Goal: Information Seeking & Learning: Learn about a topic

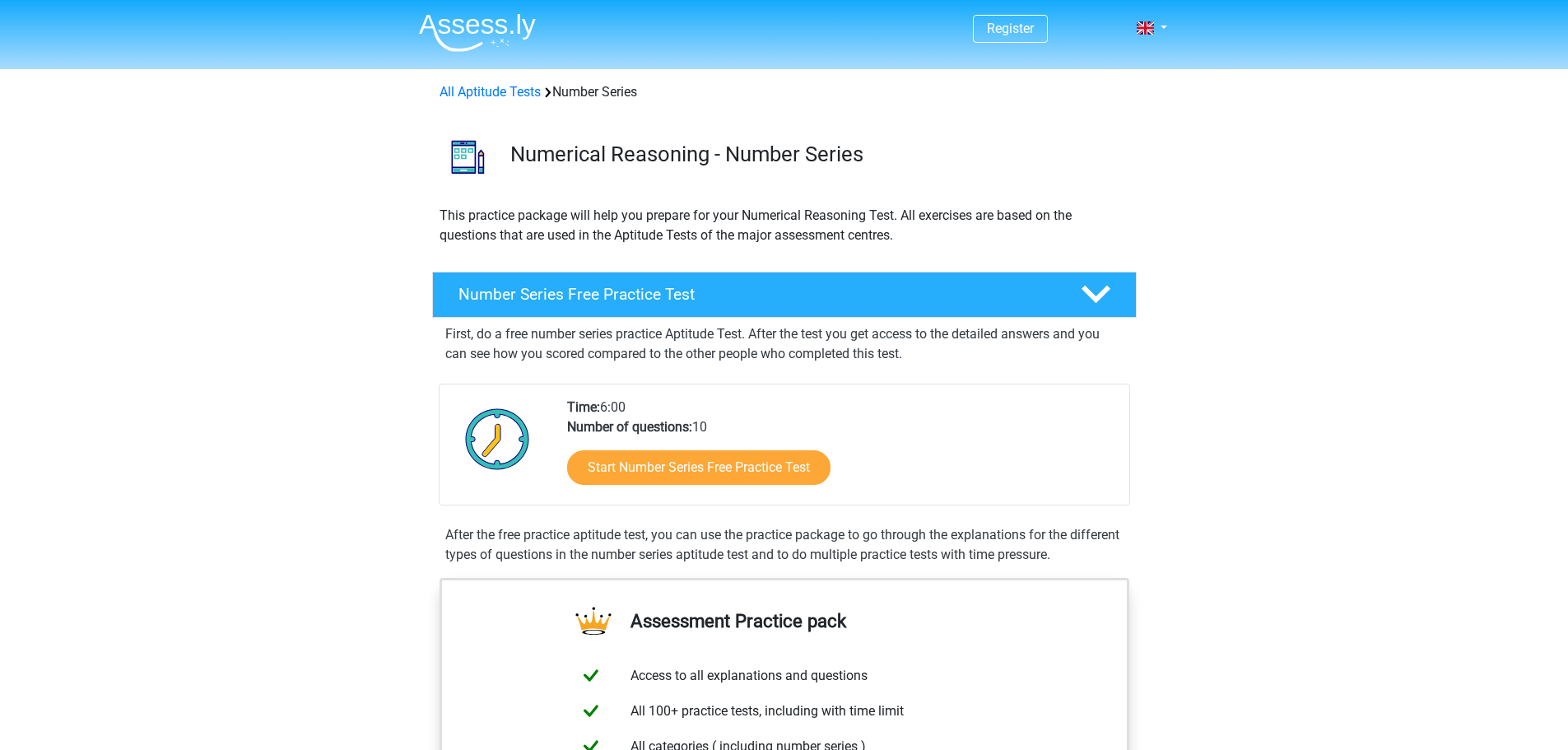
scroll to position [164, 0]
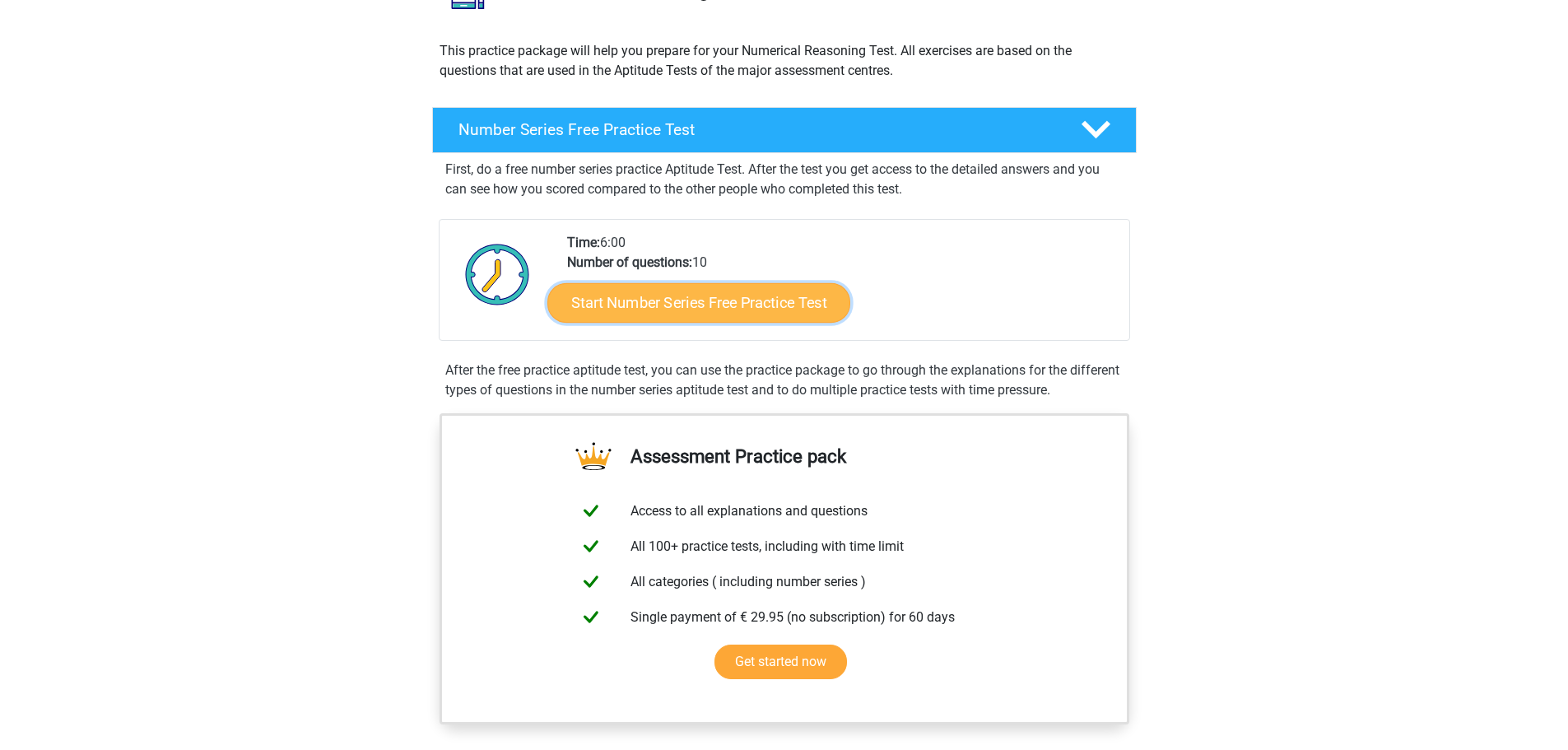
click at [698, 306] on link "Start Number Series Free Practice Test" at bounding box center [698, 302] width 303 height 40
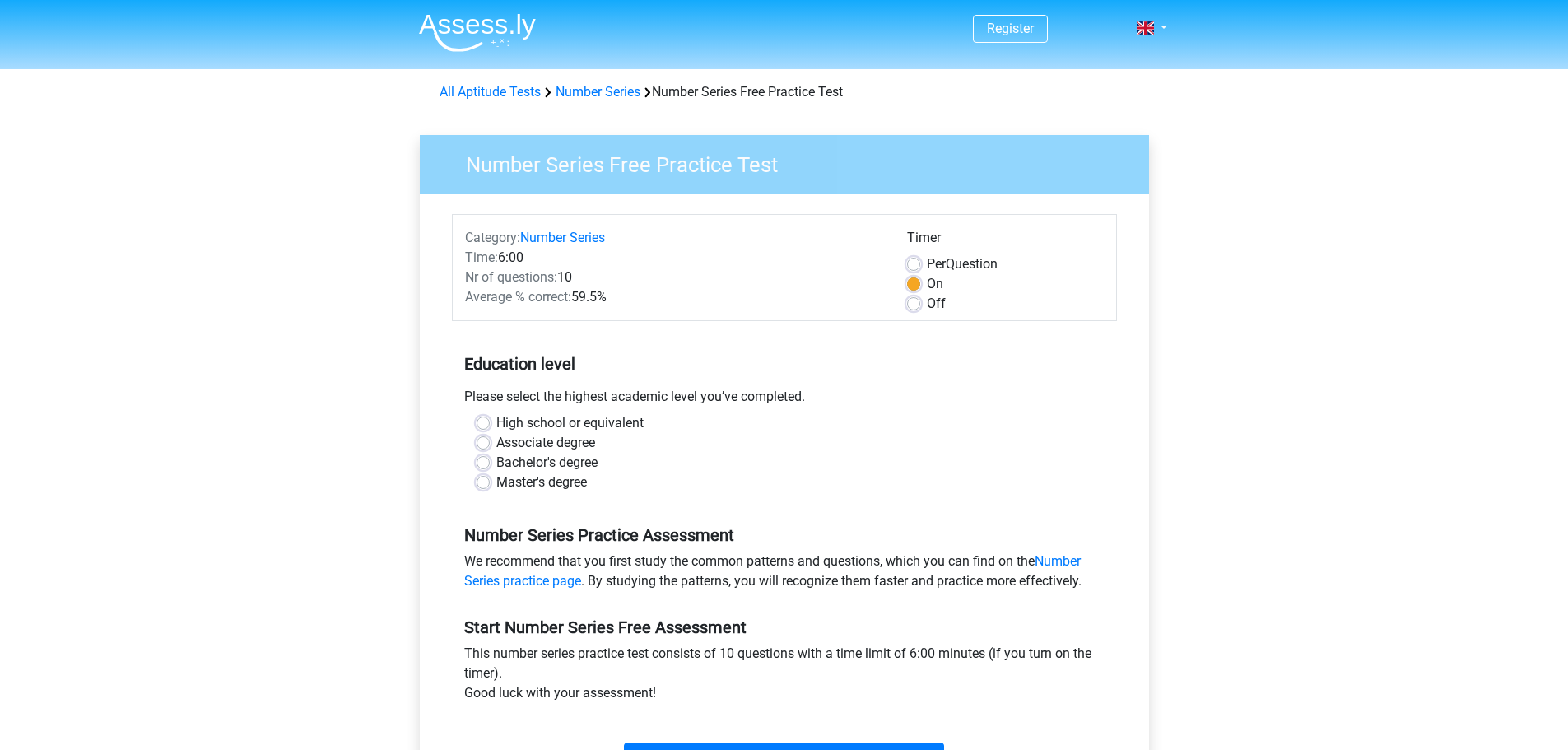
click at [548, 485] on label "Master's degree" at bounding box center [541, 483] width 90 height 20
click at [490, 485] on input "Master's degree" at bounding box center [483, 481] width 13 height 17
radio input "true"
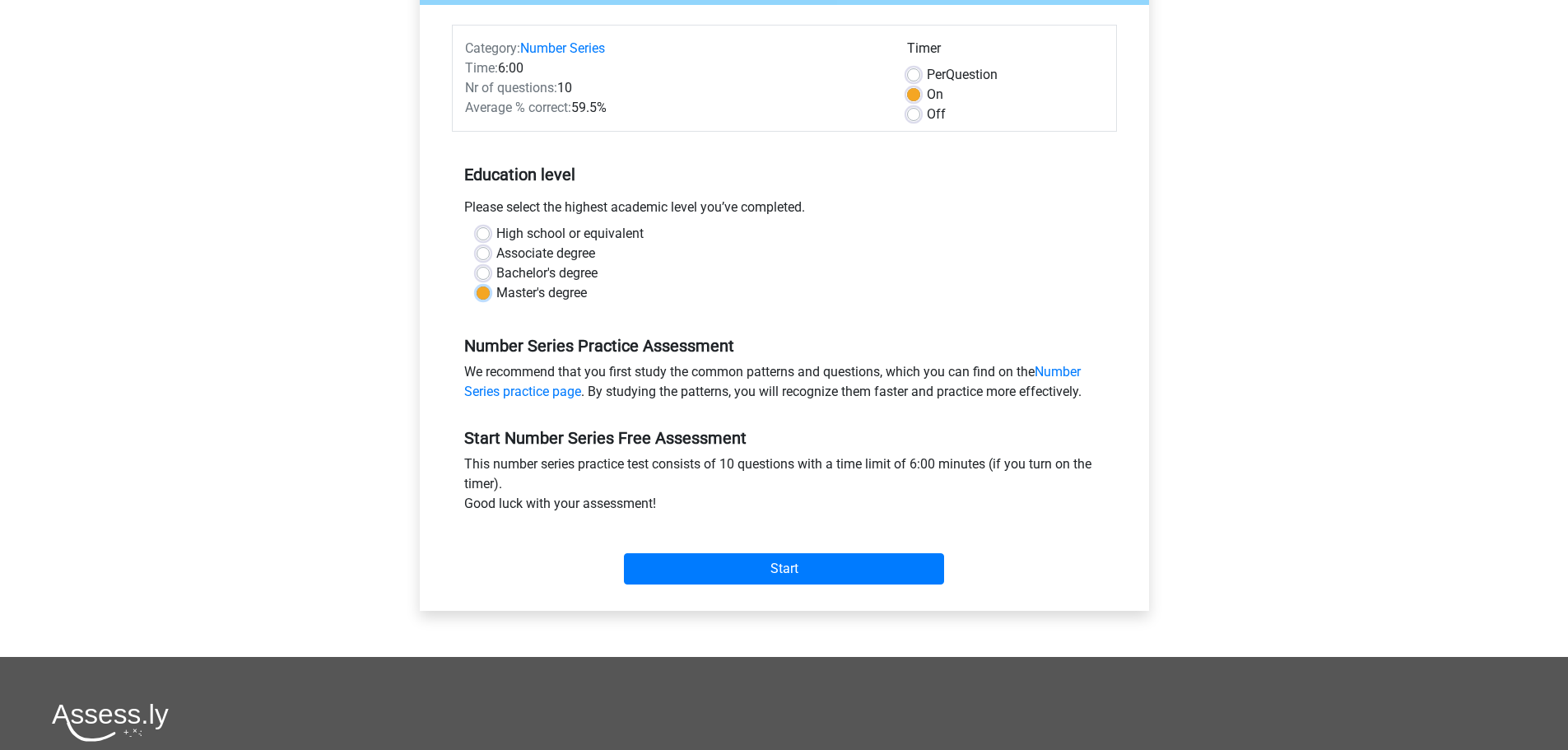
scroll to position [164, 0]
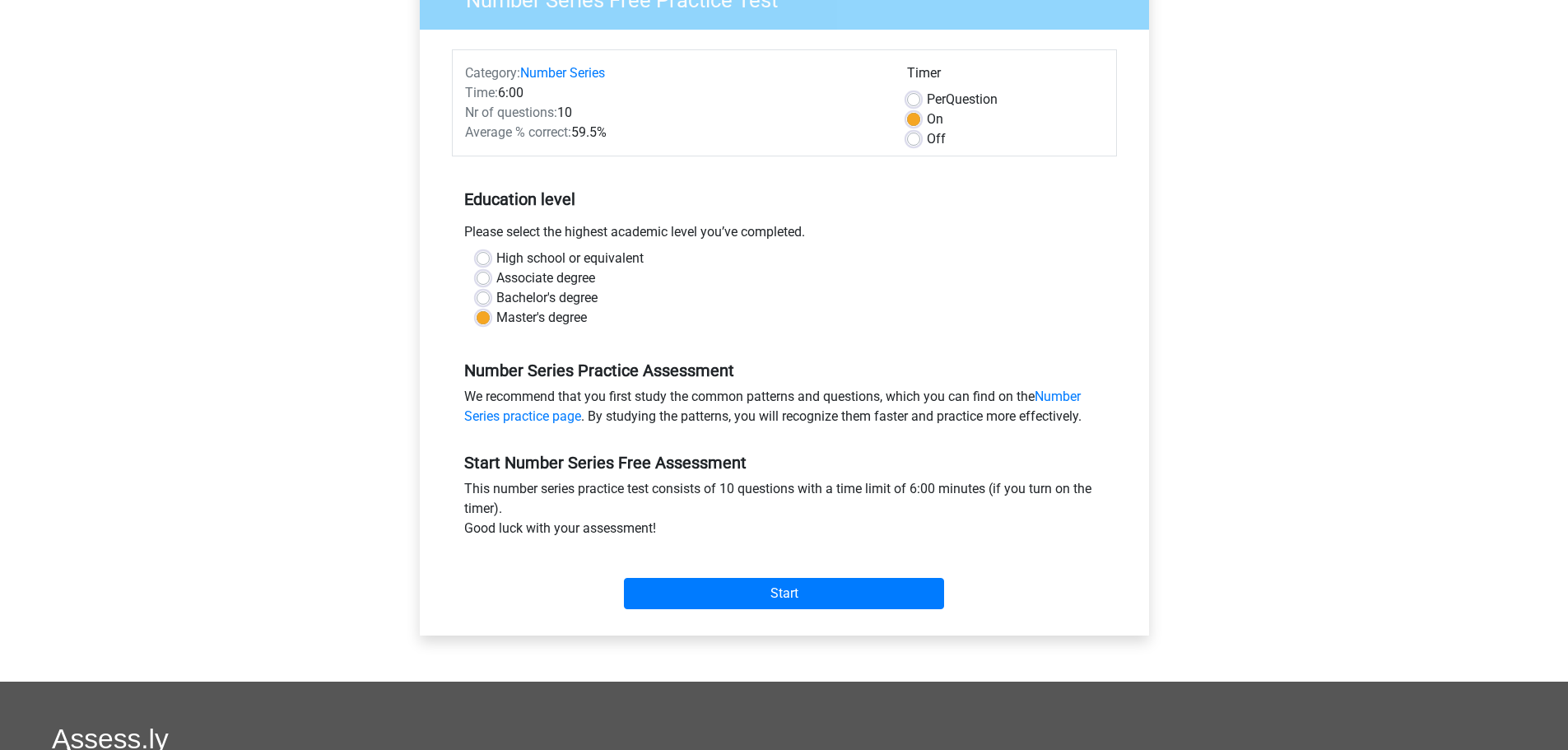
click at [950, 101] on label "Per Question" at bounding box center [961, 100] width 71 height 20
click at [920, 101] on input "Per Question" at bounding box center [914, 98] width 13 height 17
radio input "true"
click at [789, 591] on input "Start" at bounding box center [784, 594] width 320 height 32
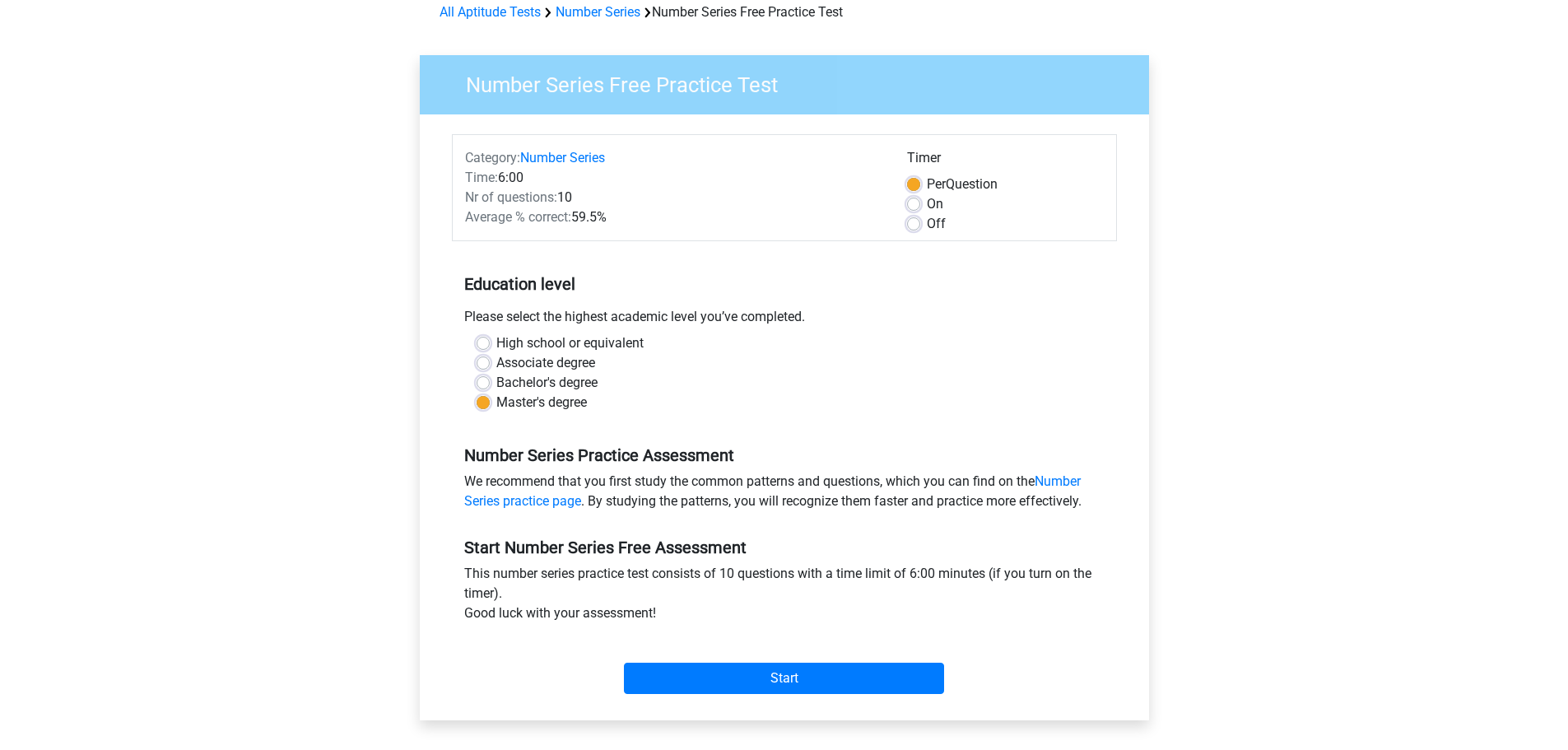
scroll to position [0, 0]
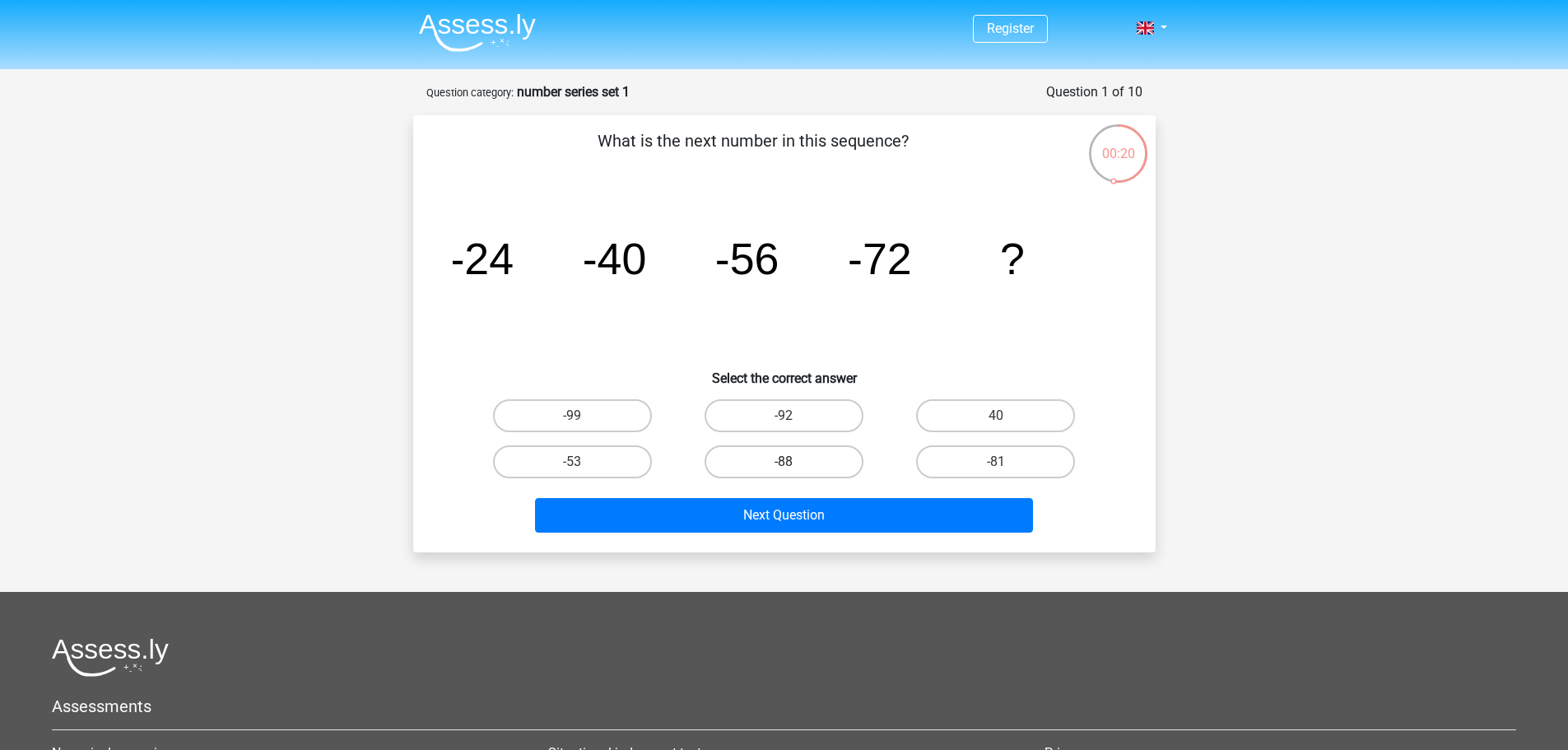
click at [764, 463] on label "-88" at bounding box center [784, 462] width 159 height 33
click at [784, 463] on input "-88" at bounding box center [789, 467] width 11 height 11
radio input "true"
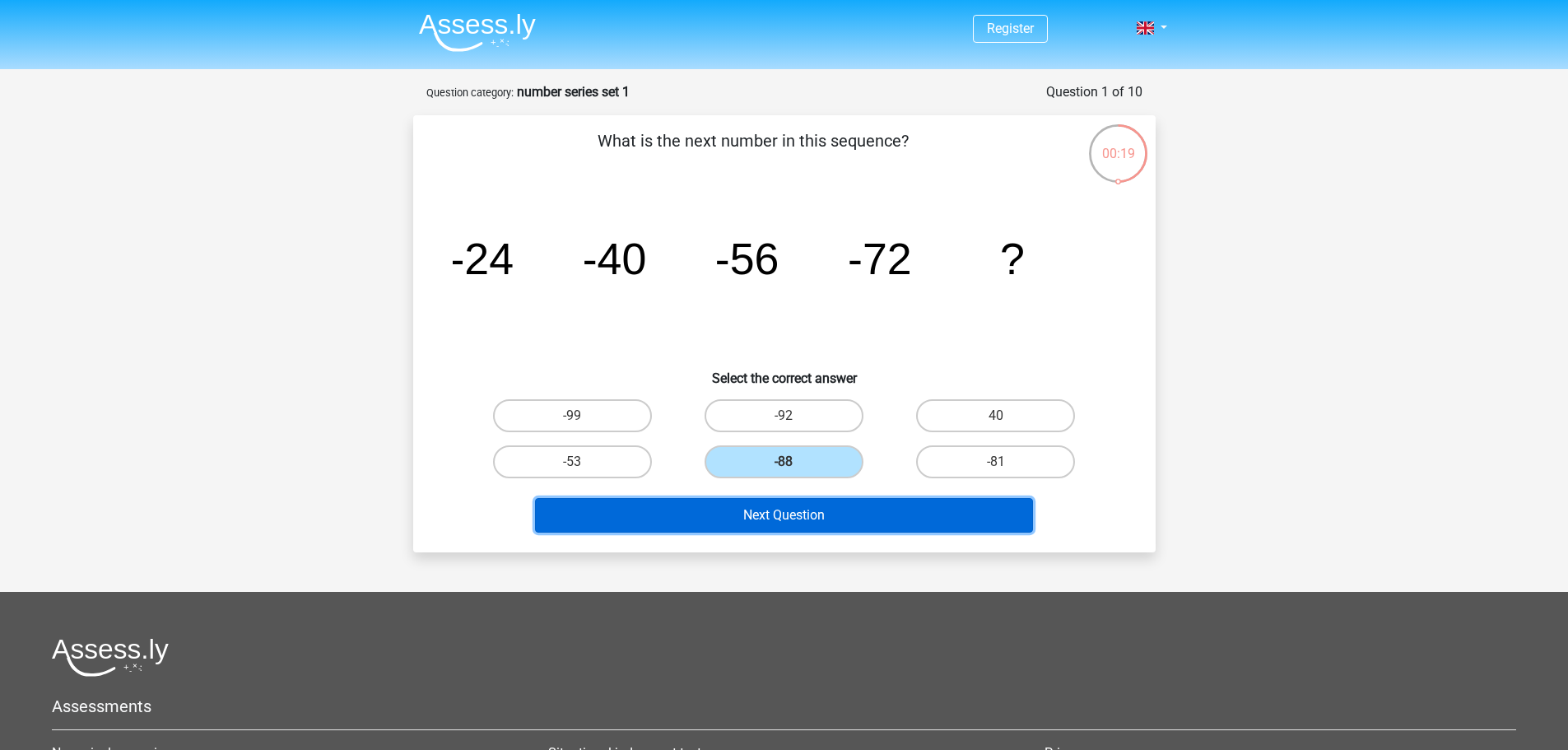
click at [804, 507] on button "Next Question" at bounding box center [784, 516] width 498 height 35
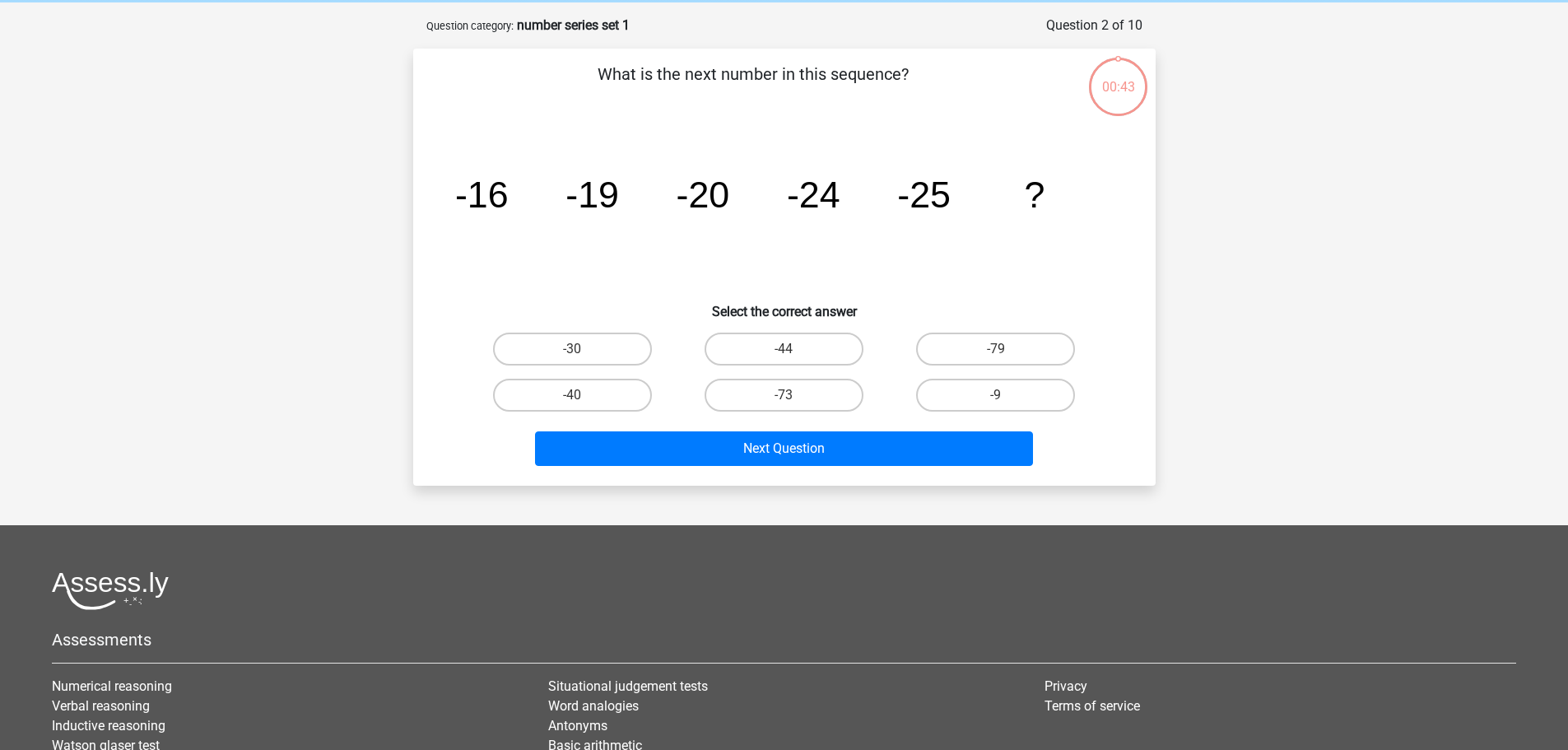
scroll to position [82, 0]
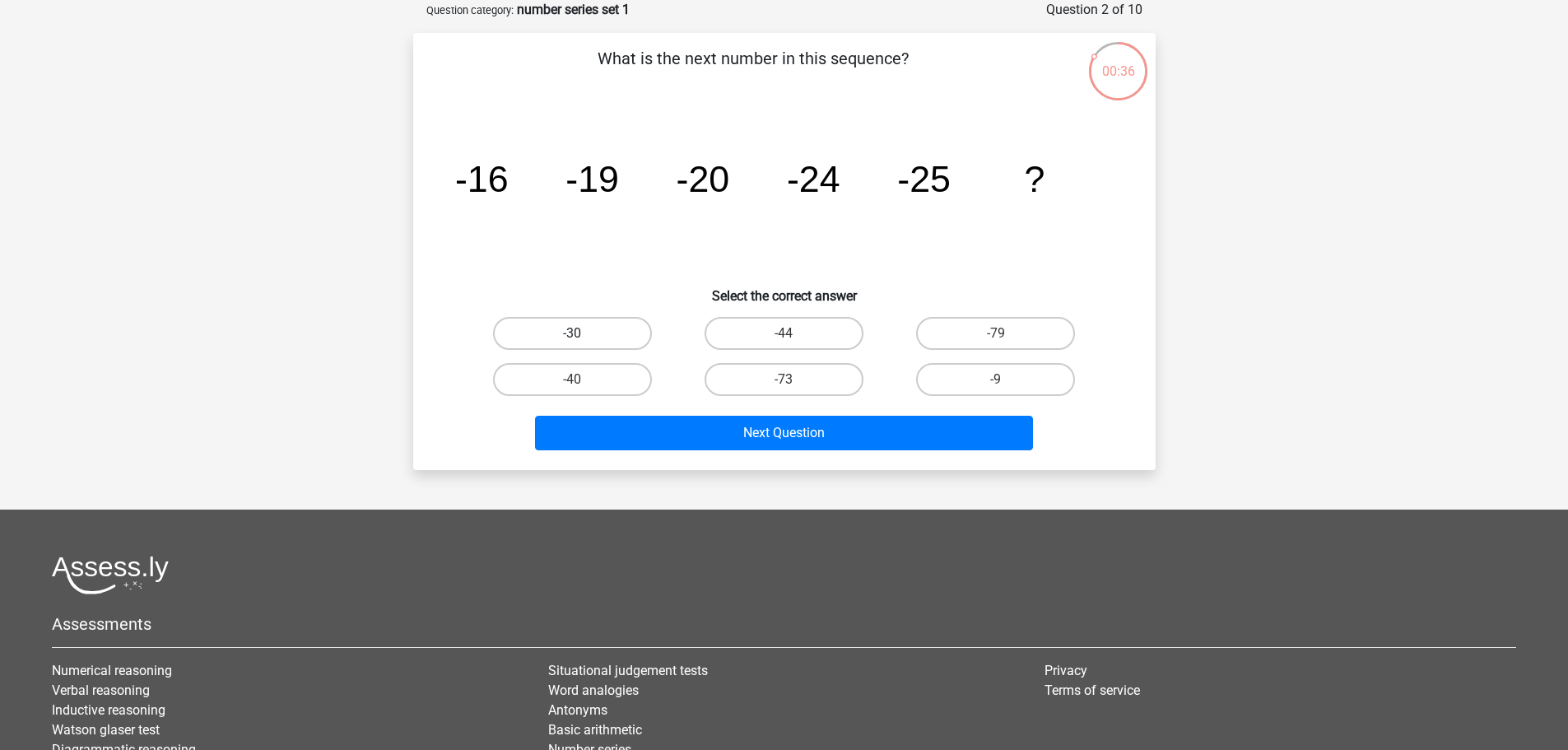
click at [601, 335] on label "-30" at bounding box center [572, 334] width 159 height 33
click at [583, 335] on input "-30" at bounding box center [577, 339] width 11 height 11
radio input "true"
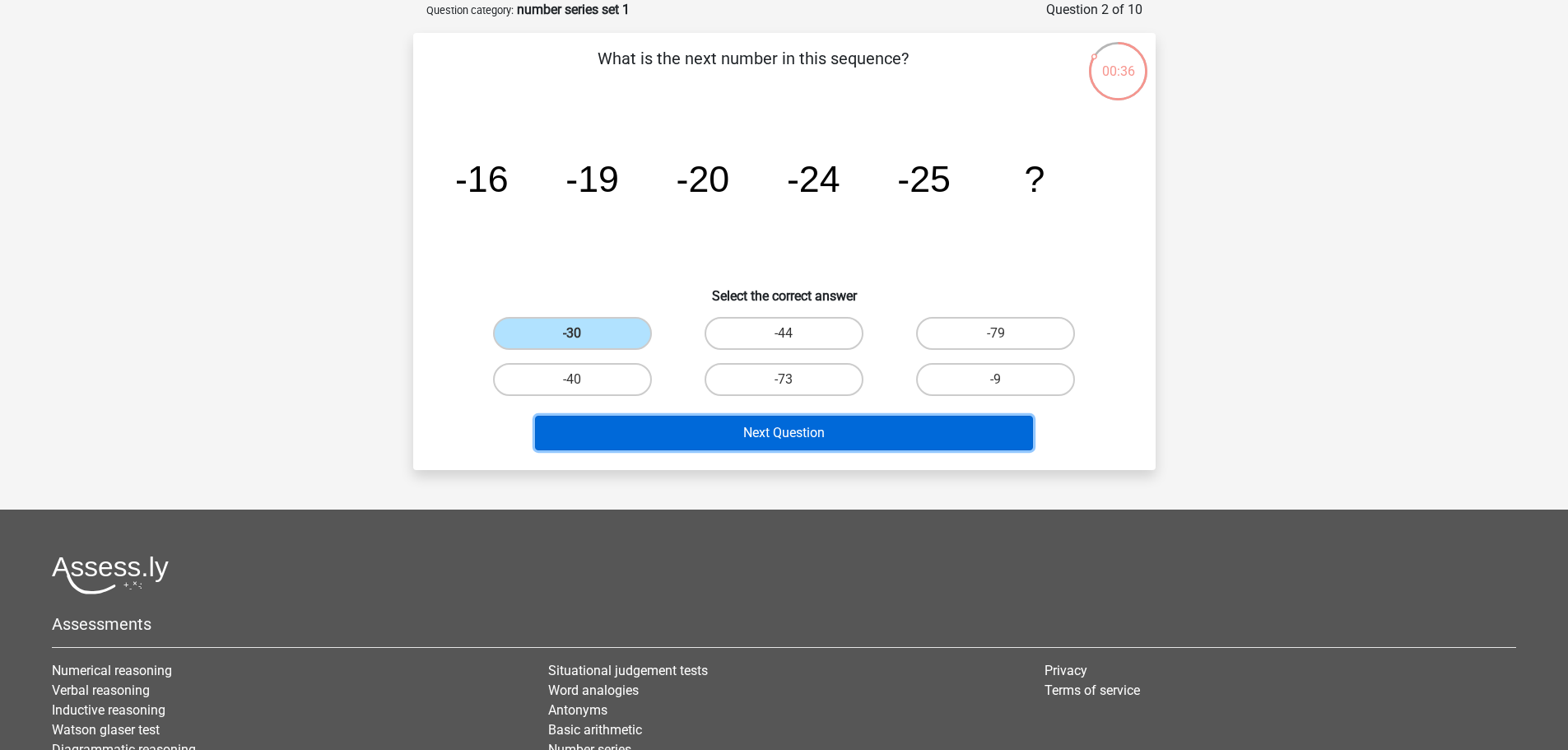
click at [764, 430] on button "Next Question" at bounding box center [784, 434] width 498 height 35
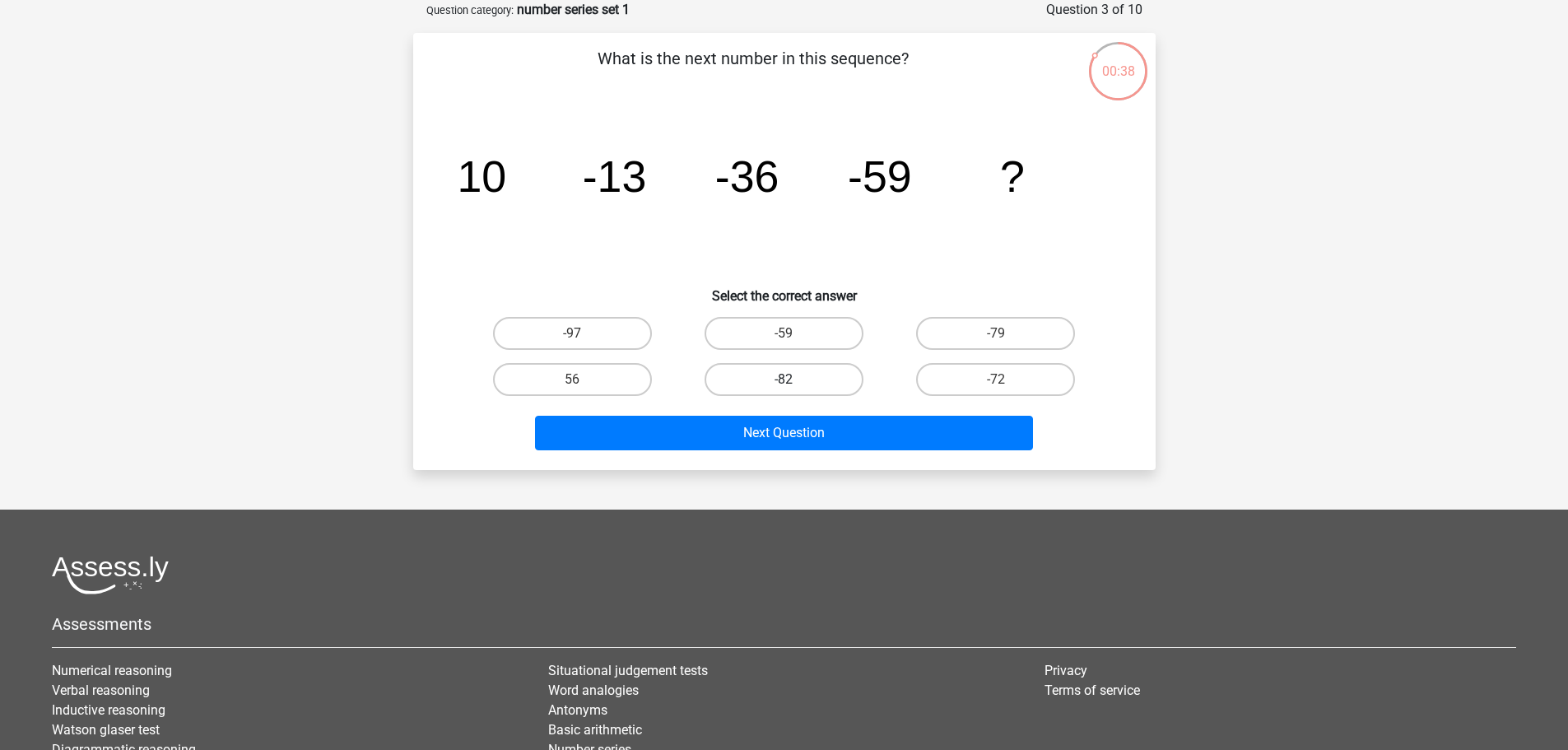
click at [768, 372] on label "-82" at bounding box center [784, 380] width 159 height 33
click at [784, 380] on input "-82" at bounding box center [789, 385] width 11 height 11
radio input "true"
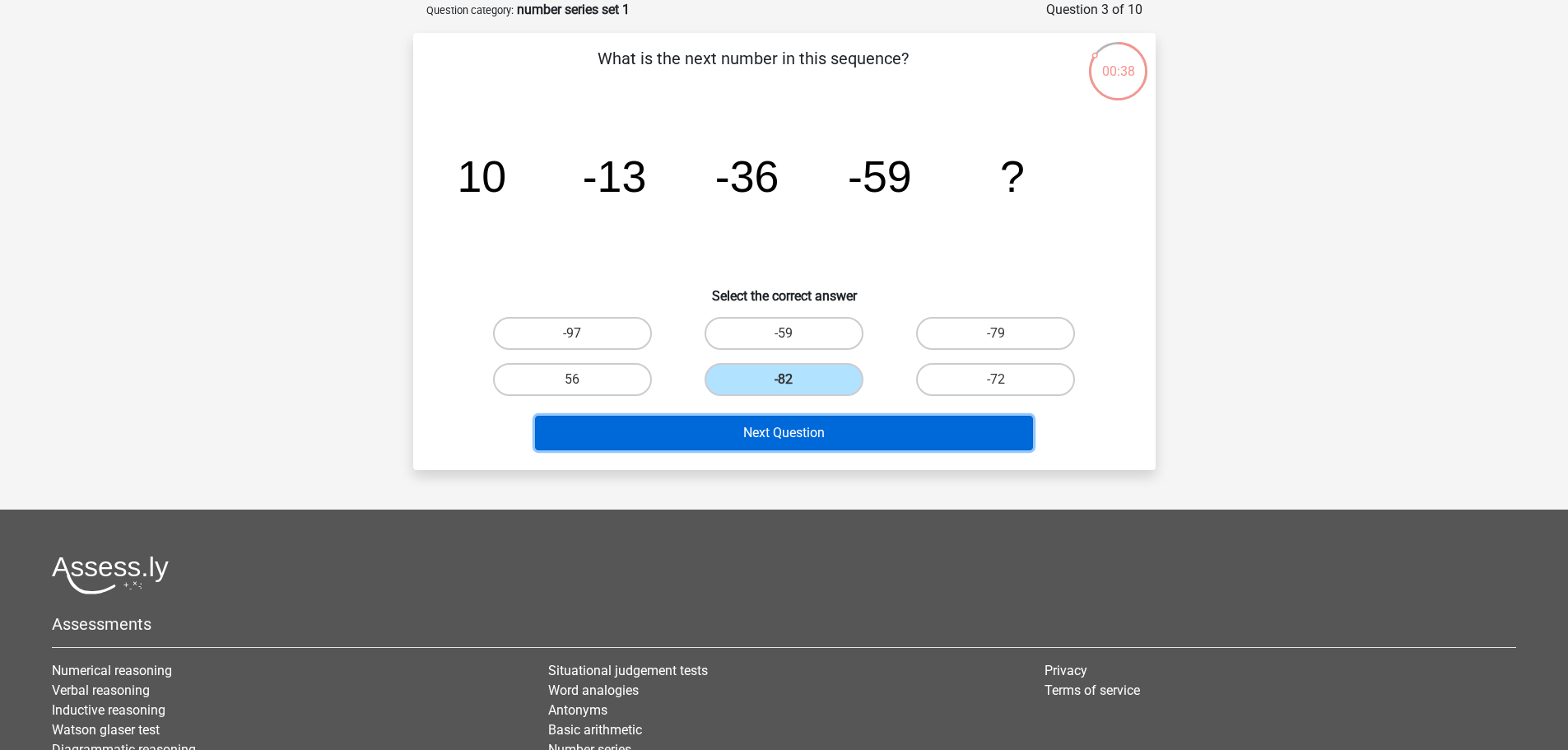
click at [781, 448] on button "Next Question" at bounding box center [784, 434] width 498 height 35
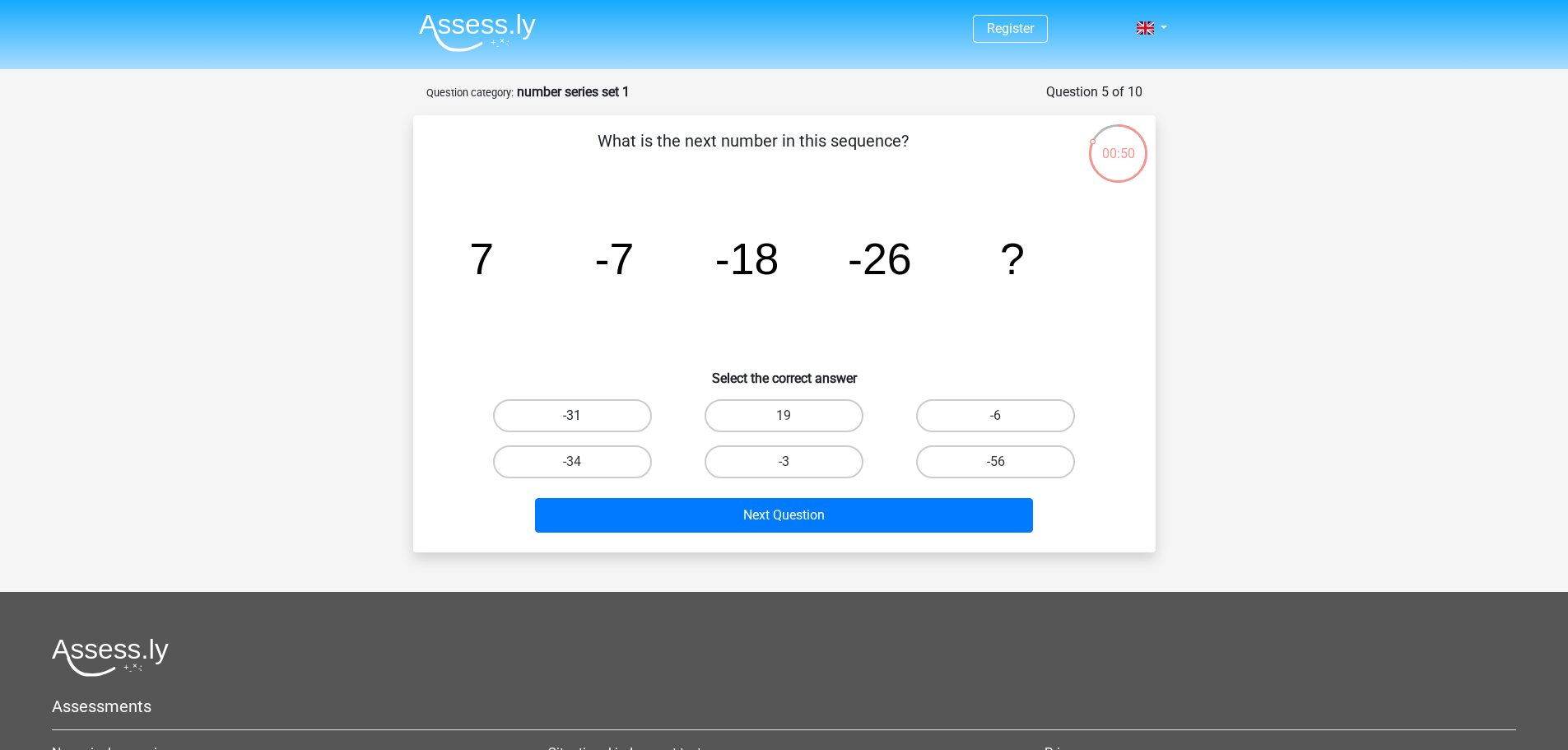
click at [586, 415] on label "-31" at bounding box center [572, 416] width 159 height 33
click at [583, 416] on input "-31" at bounding box center [577, 421] width 11 height 11
radio input "true"
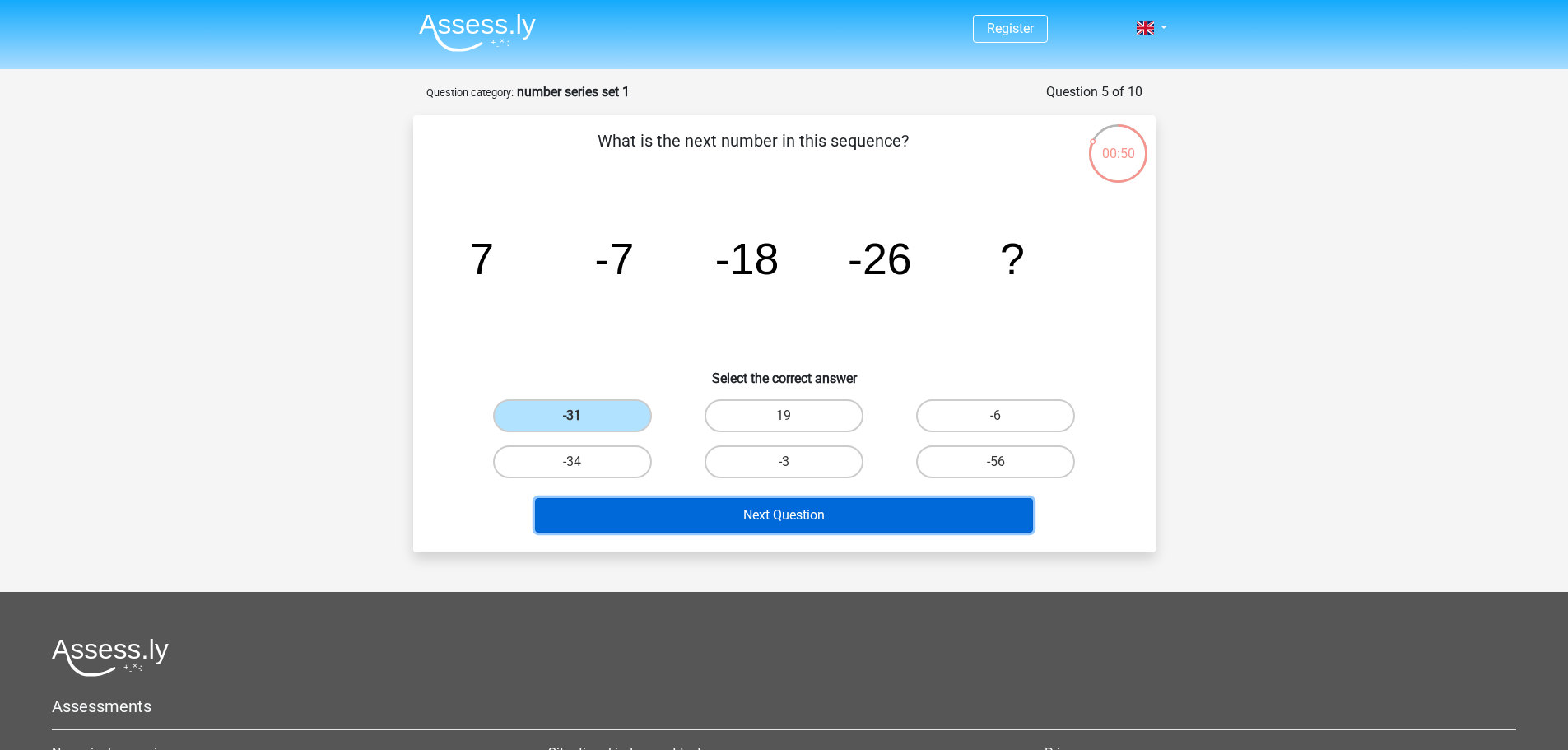
click at [813, 517] on button "Next Question" at bounding box center [784, 516] width 498 height 35
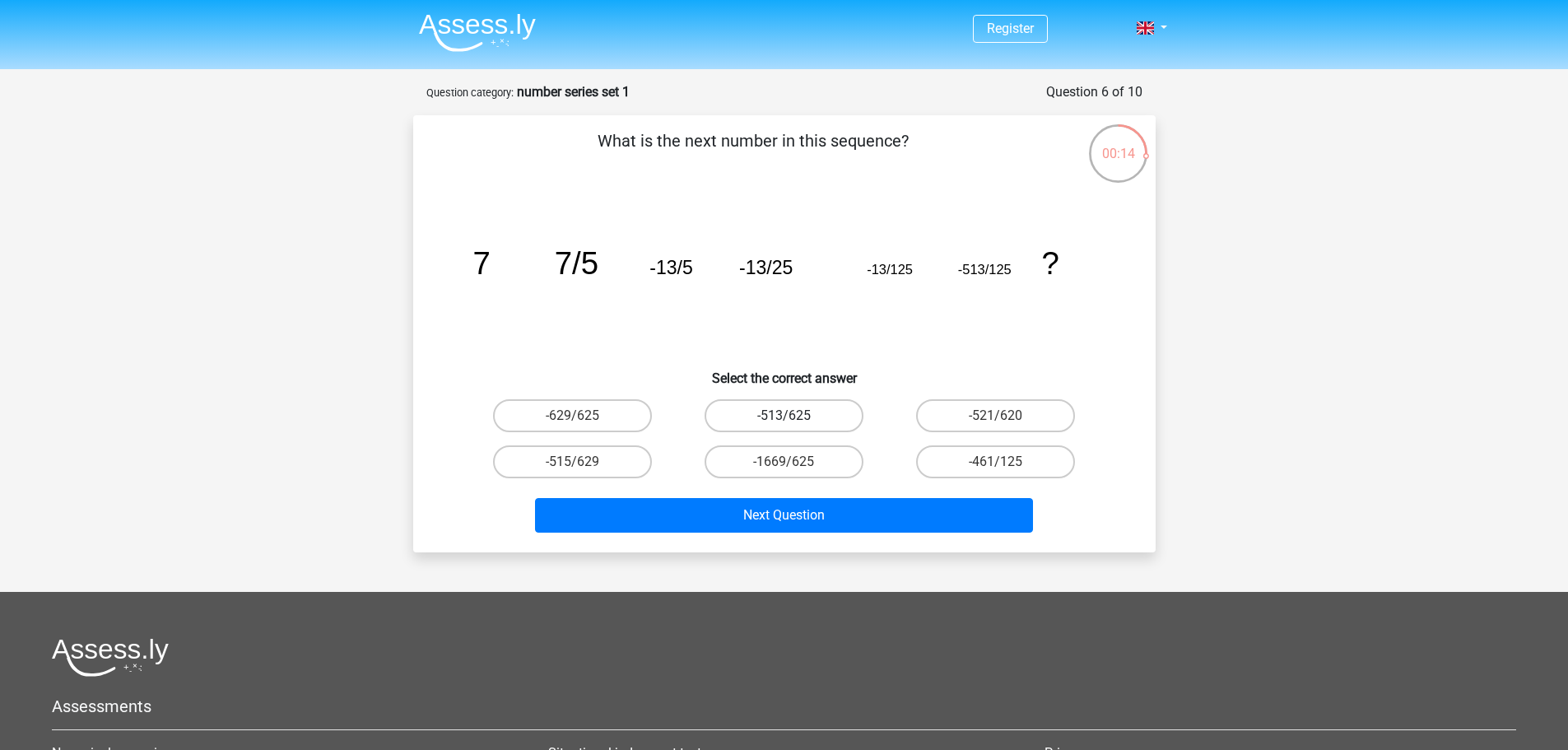
click at [802, 404] on label "-513/625" at bounding box center [784, 416] width 159 height 33
click at [794, 416] on input "-513/625" at bounding box center [789, 421] width 11 height 11
radio input "true"
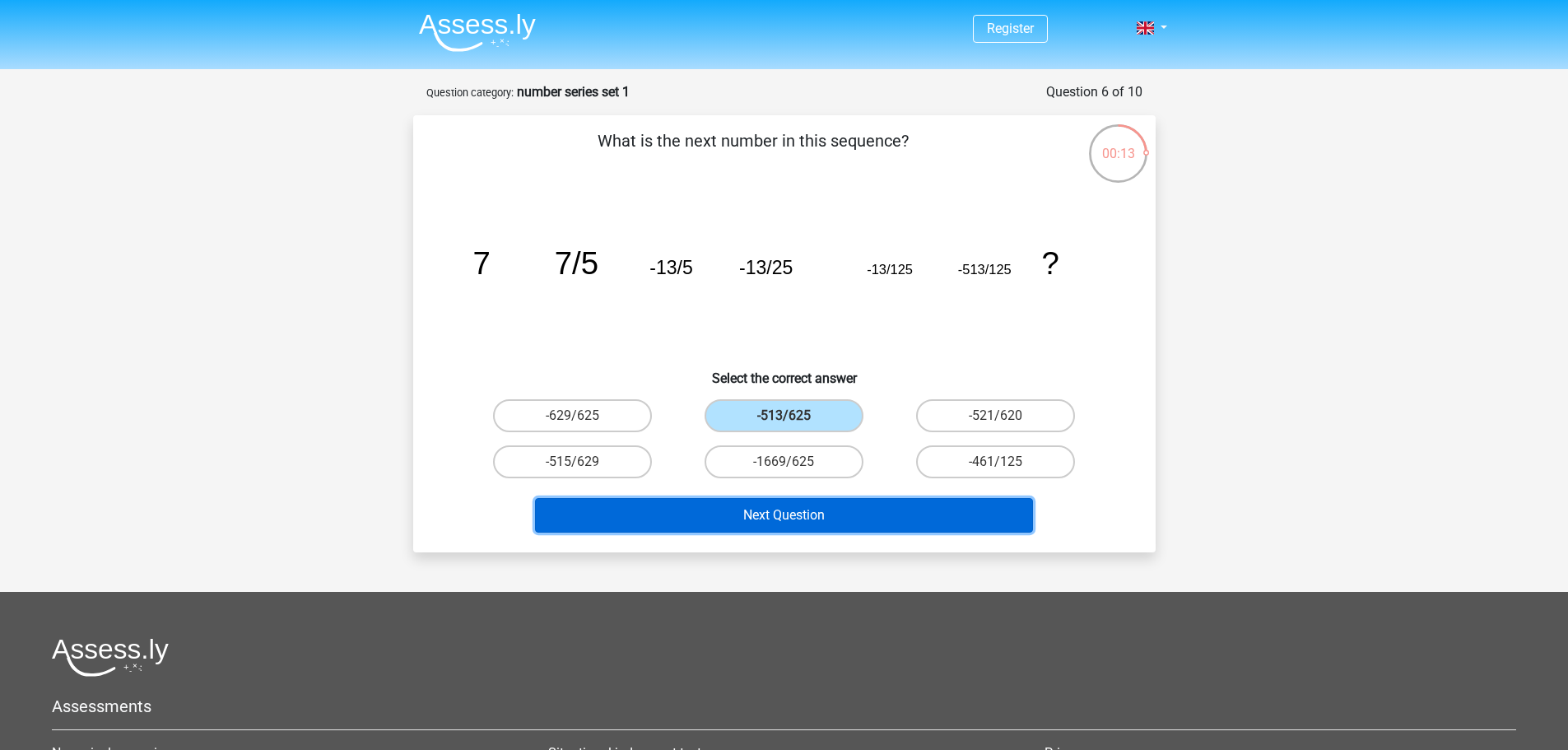
click at [865, 509] on button "Next Question" at bounding box center [784, 516] width 498 height 35
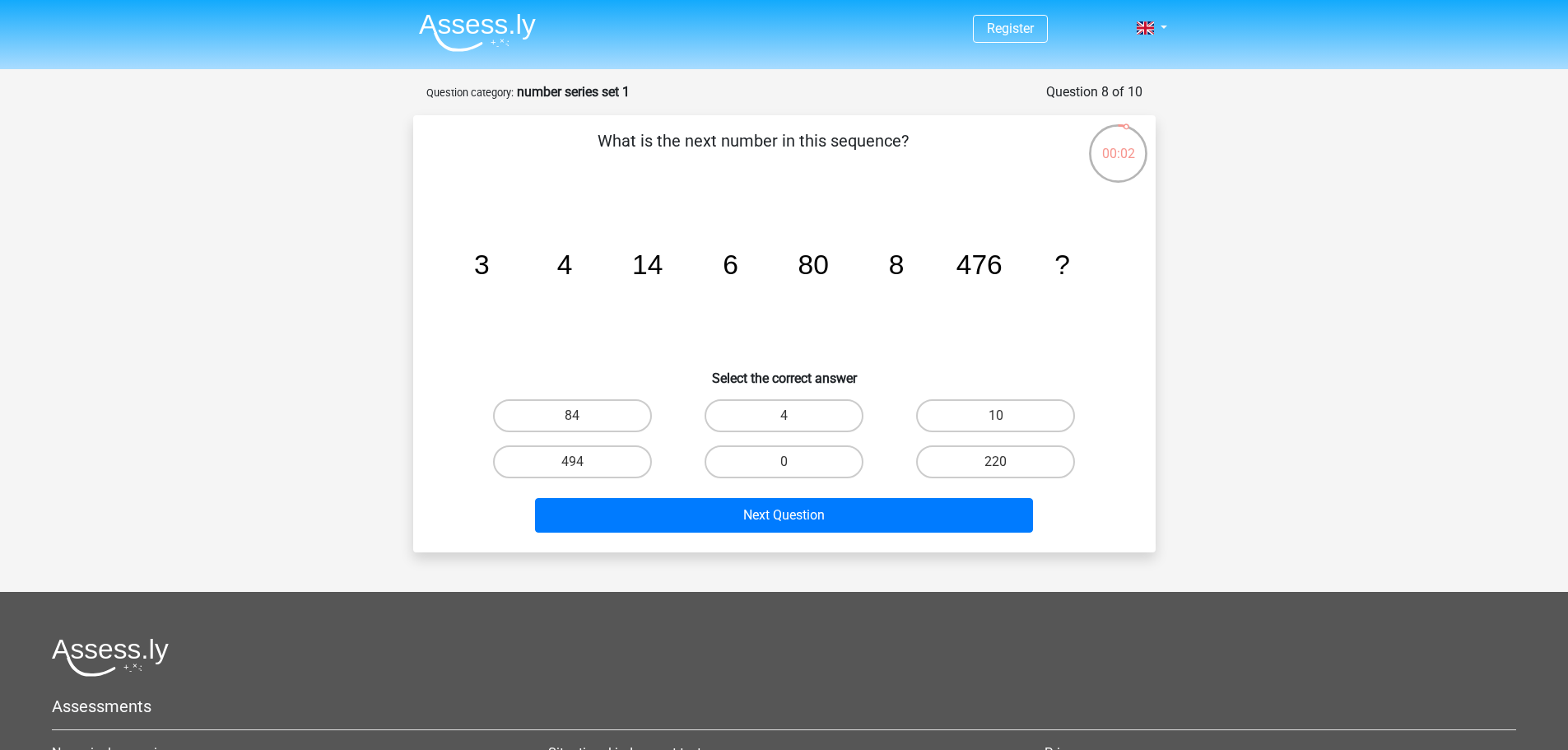
click at [579, 418] on input "84" at bounding box center [577, 421] width 11 height 11
radio input "true"
drag, startPoint x: 772, startPoint y: 416, endPoint x: 806, endPoint y: 469, distance: 63.0
click at [772, 415] on label "478" at bounding box center [784, 416] width 159 height 33
click at [784, 416] on input "478" at bounding box center [789, 421] width 11 height 11
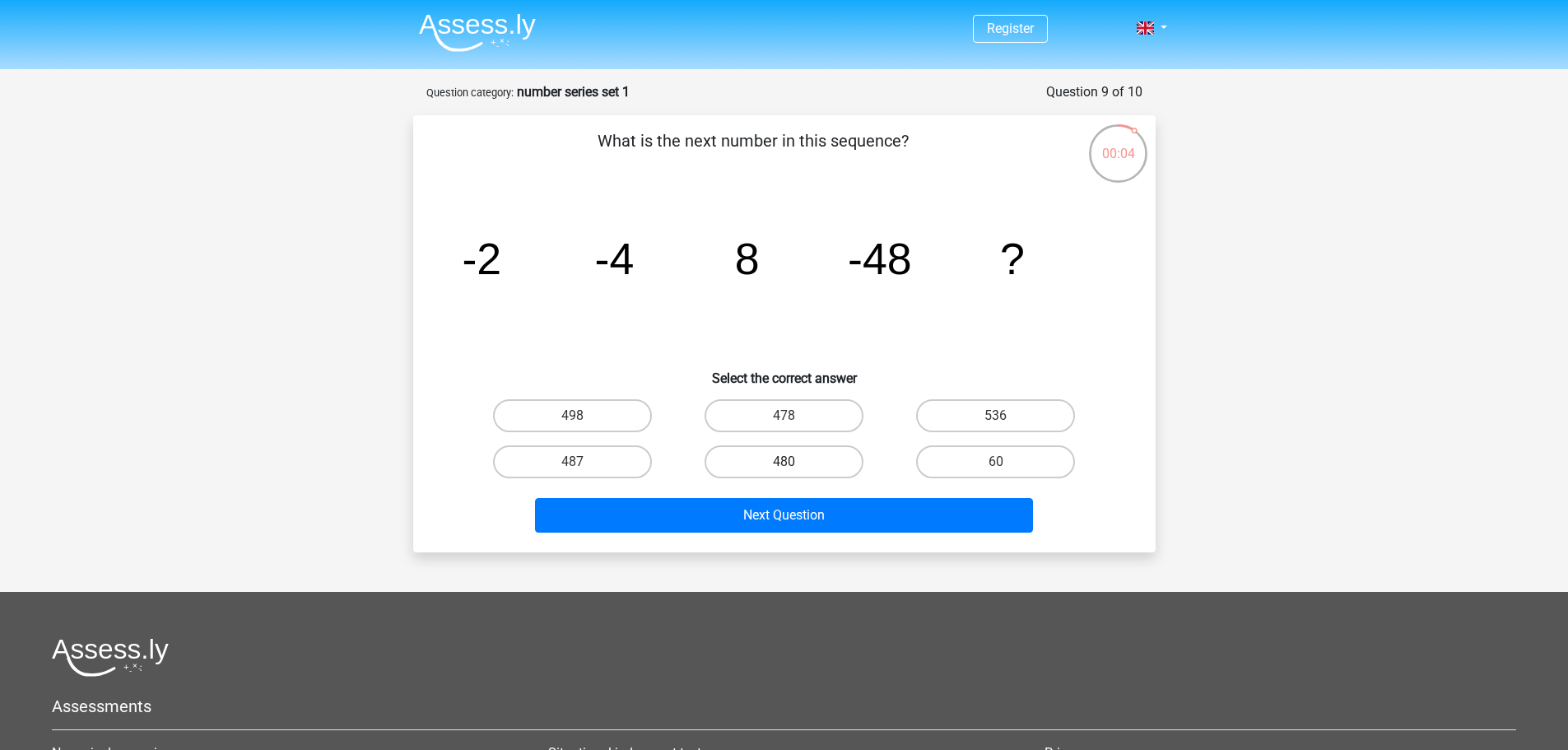
radio input "true"
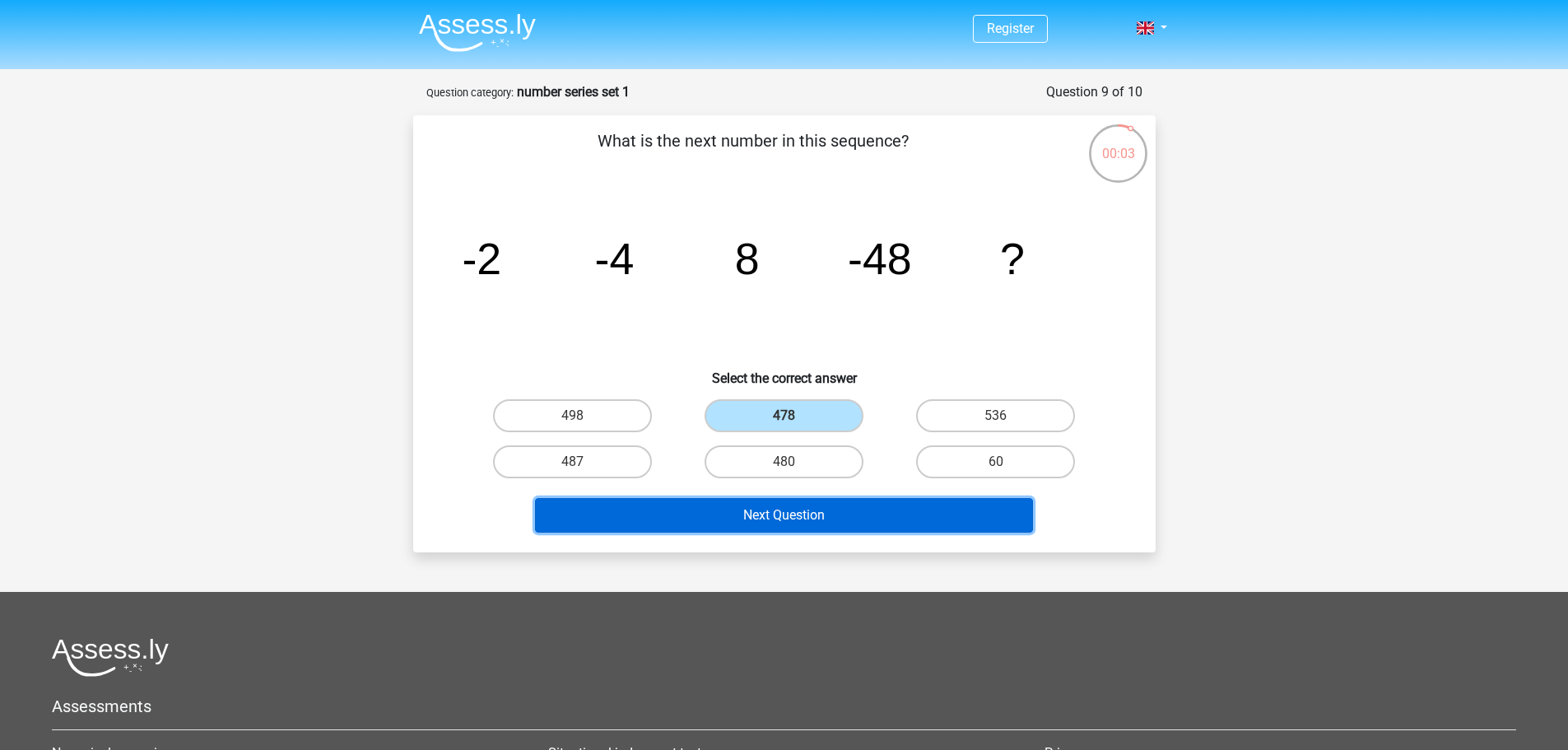
click at [833, 518] on button "Next Question" at bounding box center [784, 516] width 498 height 35
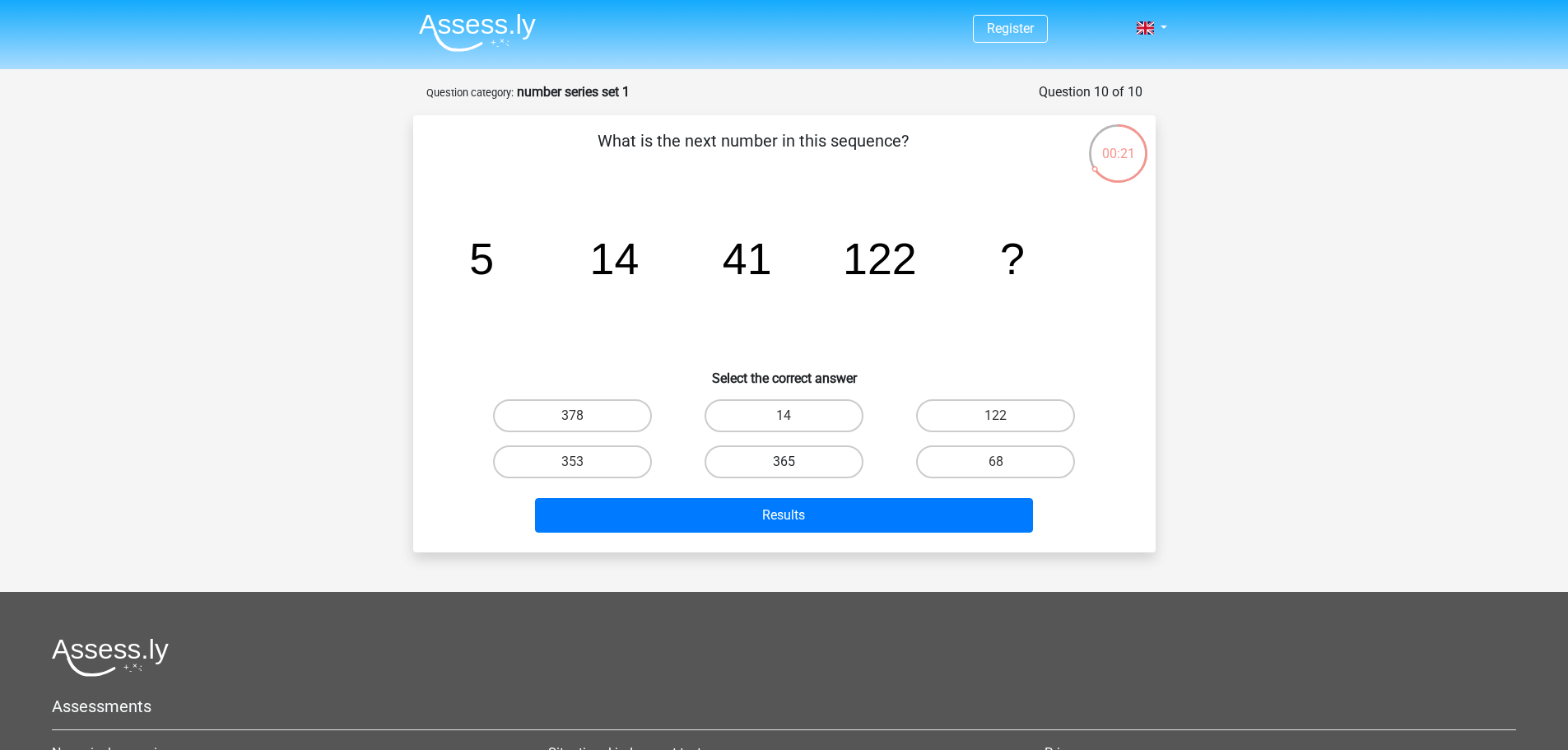
click at [777, 470] on label "365" at bounding box center [784, 462] width 159 height 33
click at [784, 470] on input "365" at bounding box center [789, 467] width 11 height 11
radio input "true"
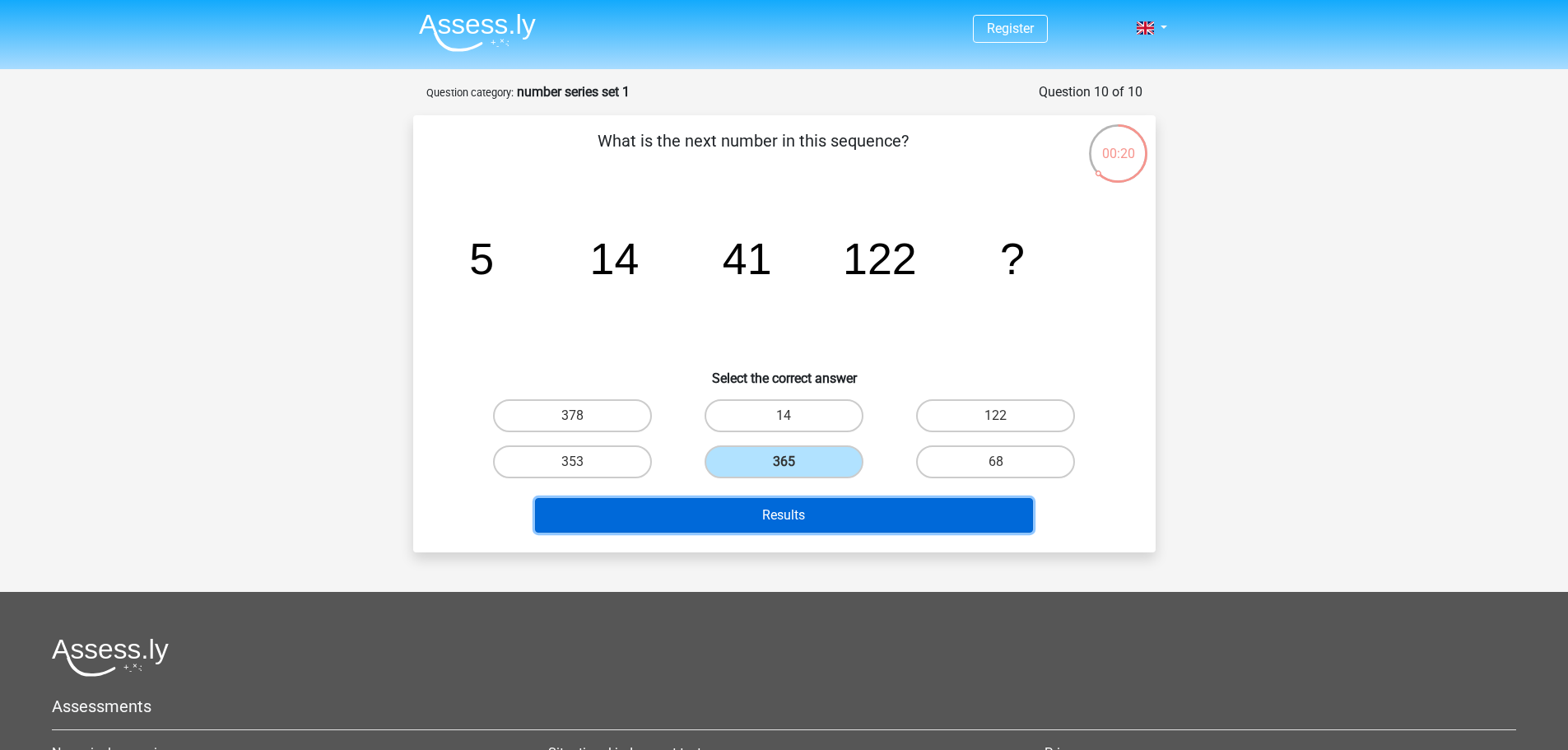
click at [806, 530] on button "Results" at bounding box center [784, 516] width 498 height 35
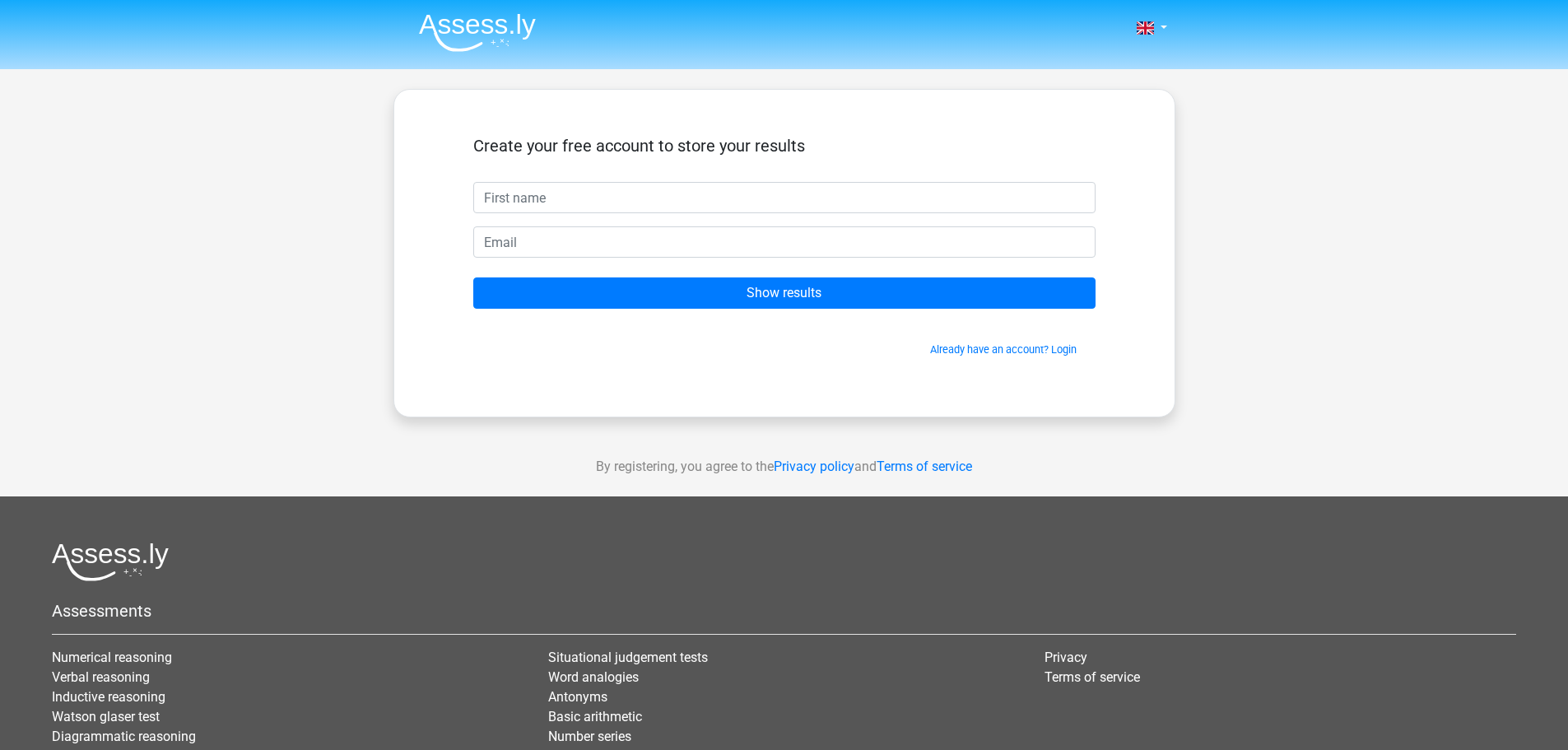
click at [637, 199] on input "text" at bounding box center [784, 198] width 622 height 32
click at [662, 189] on input "text" at bounding box center [784, 198] width 622 height 32
type input "Jaap"
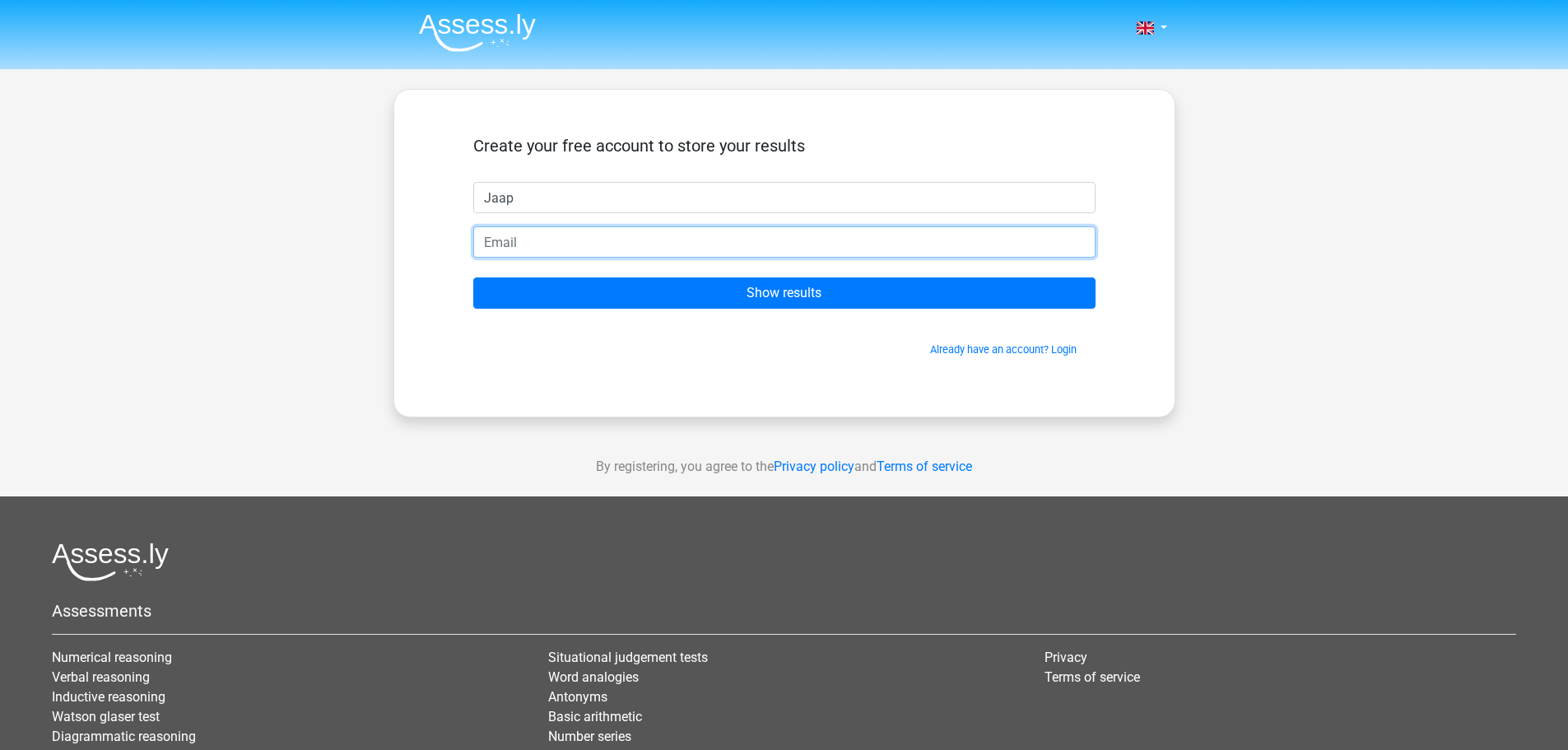
click at [618, 242] on input "email" at bounding box center [784, 243] width 622 height 32
type input "[EMAIL_ADDRESS][DOMAIN_NAME]"
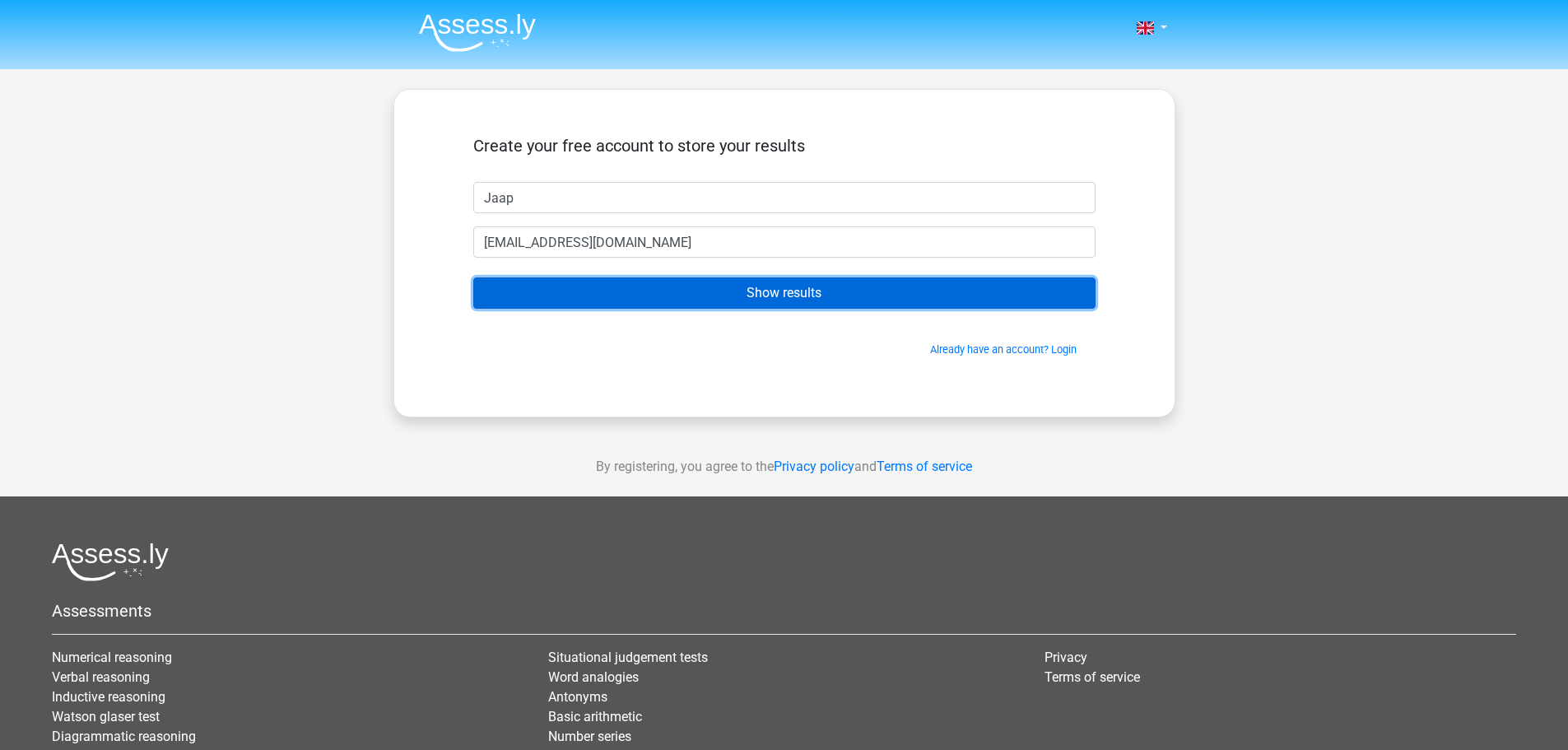
click at [728, 303] on input "Show results" at bounding box center [784, 293] width 622 height 32
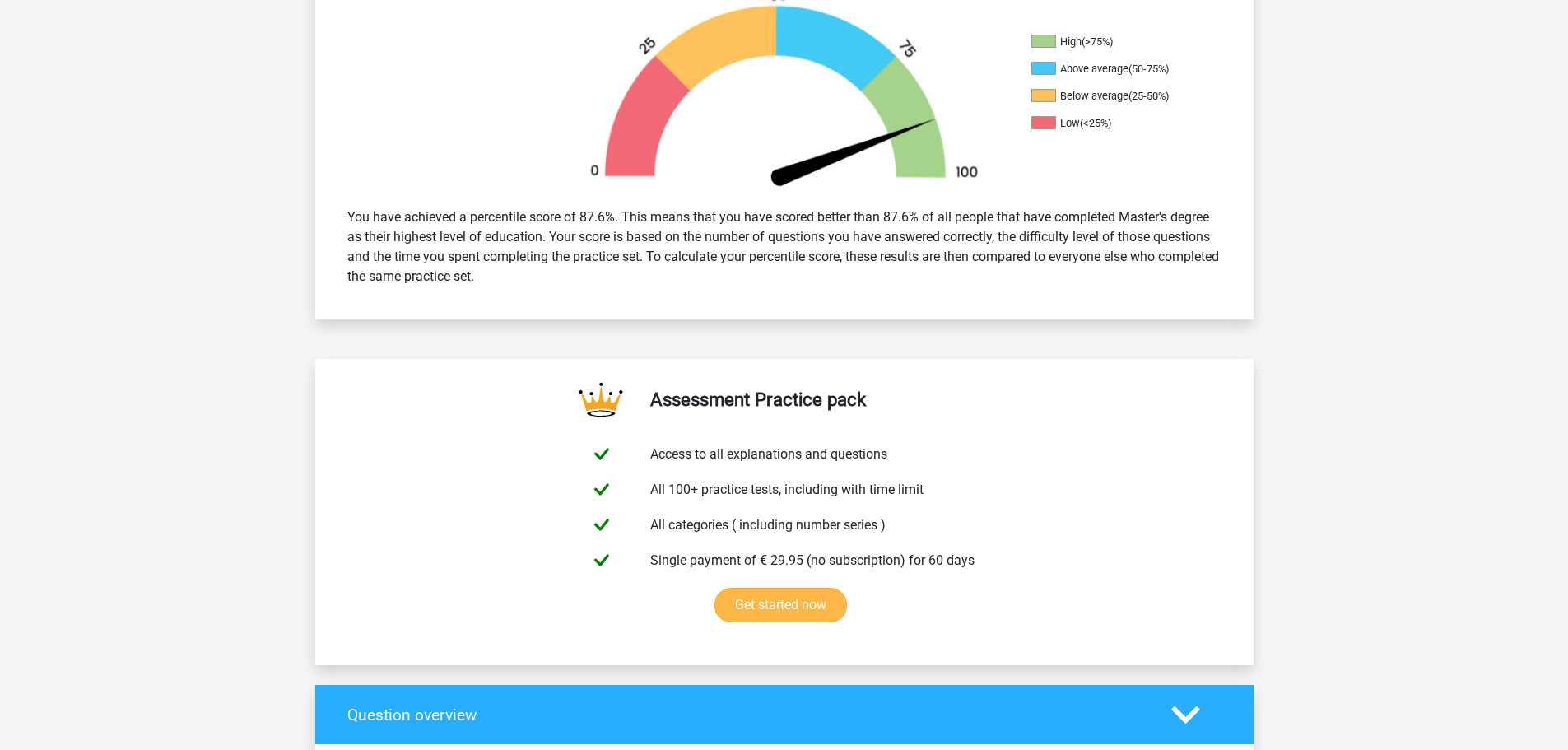
scroll to position [330, 0]
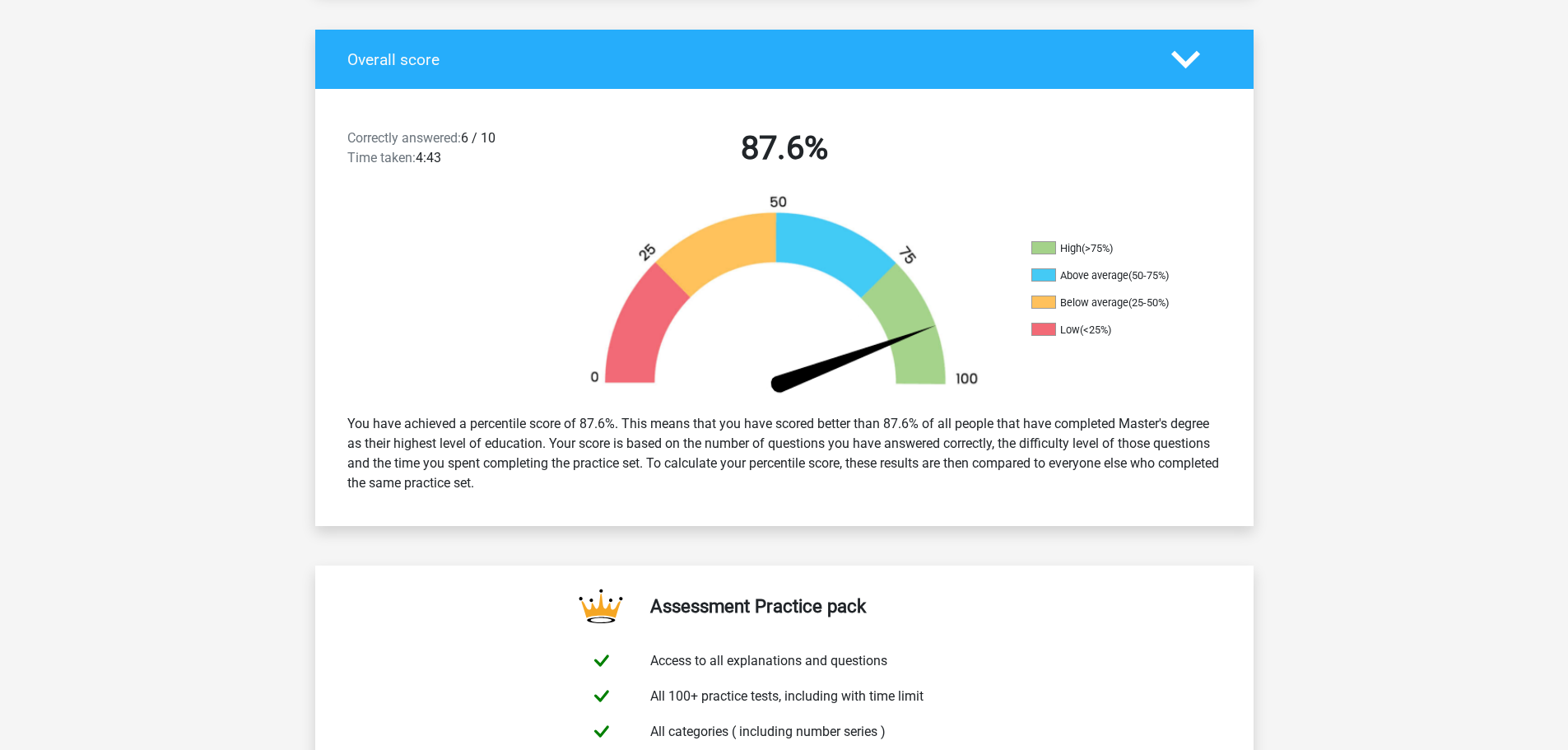
drag, startPoint x: 617, startPoint y: 444, endPoint x: 813, endPoint y: 483, distance: 199.8
click at [813, 483] on div "You have achieved a percentile score of 87.6%. This means that you have scored …" at bounding box center [784, 453] width 899 height 92
click at [661, 455] on div "You have achieved a percentile score of 87.6%. This means that you have scored …" at bounding box center [784, 453] width 899 height 92
click at [648, 466] on div "You have achieved a percentile score of 87.6%. This means that you have scored …" at bounding box center [784, 453] width 899 height 92
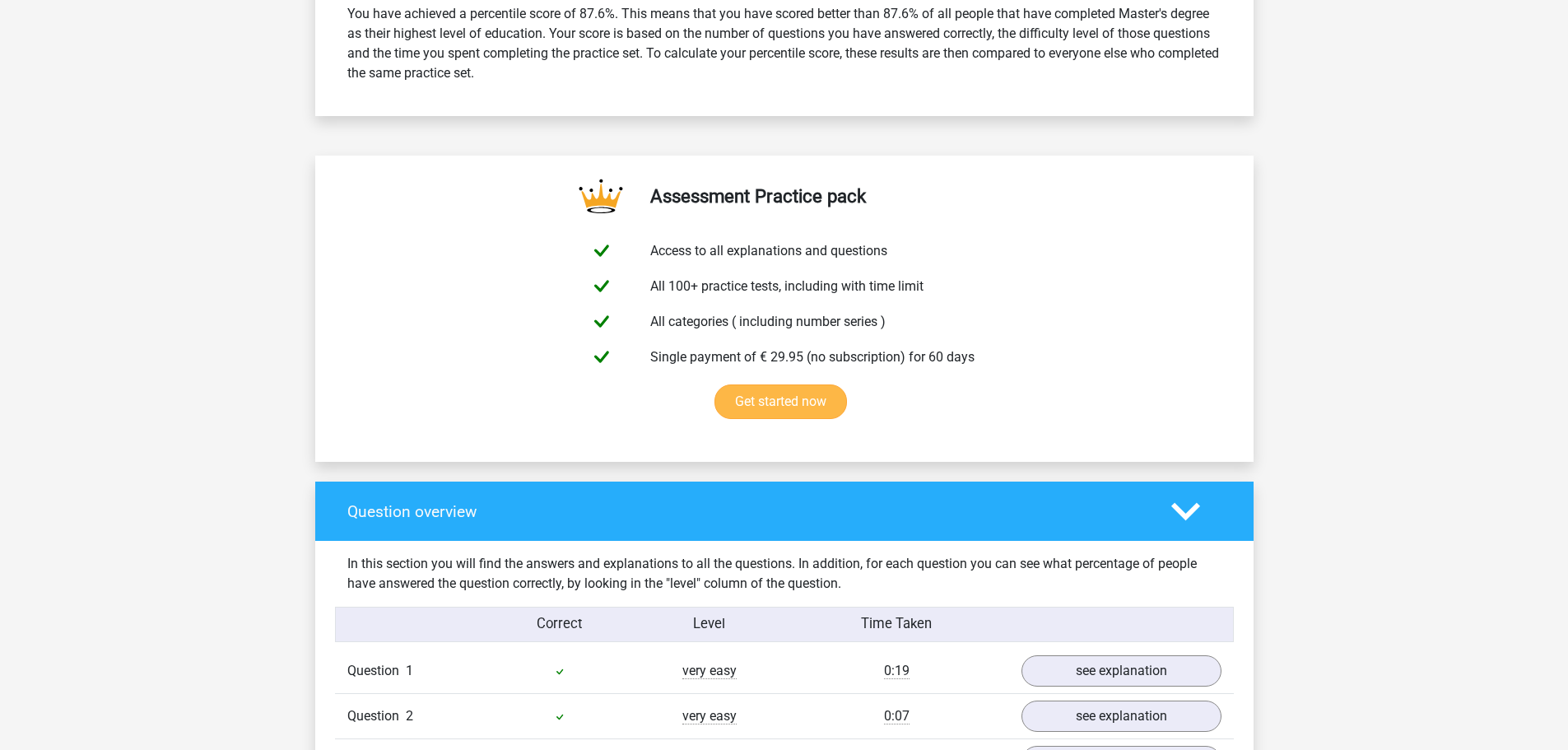
scroll to position [1235, 0]
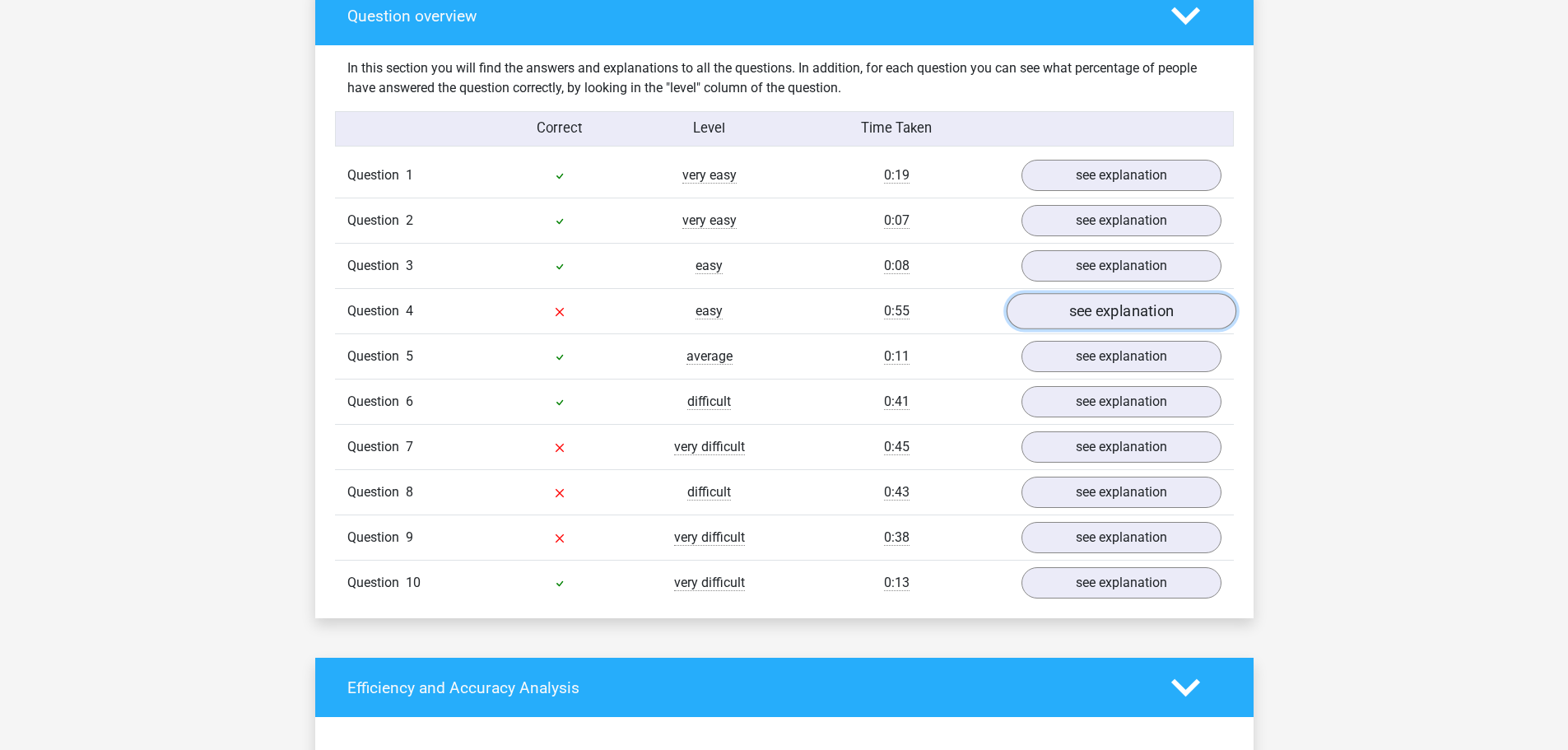
click at [1087, 320] on link "see explanation" at bounding box center [1120, 312] width 230 height 37
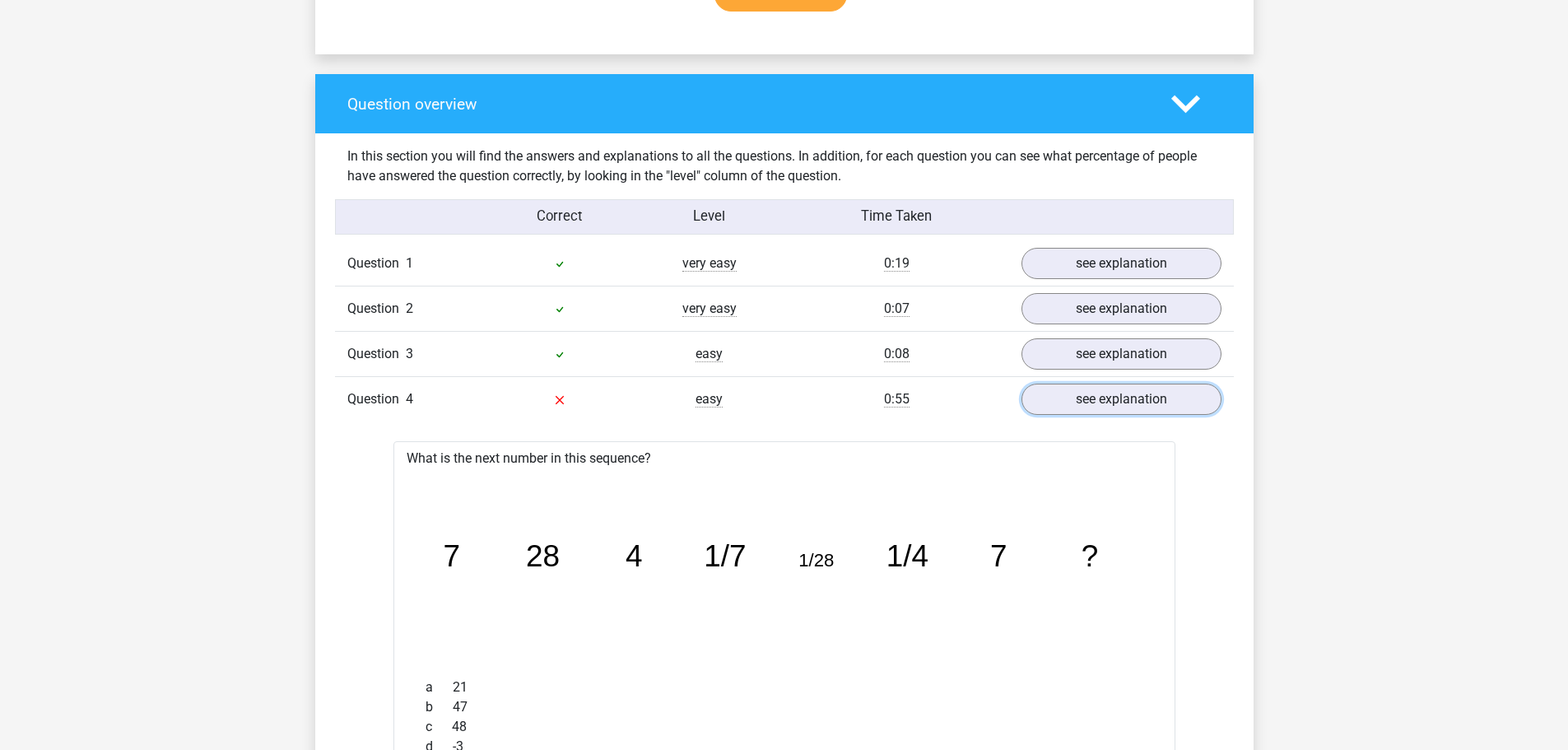
scroll to position [1071, 0]
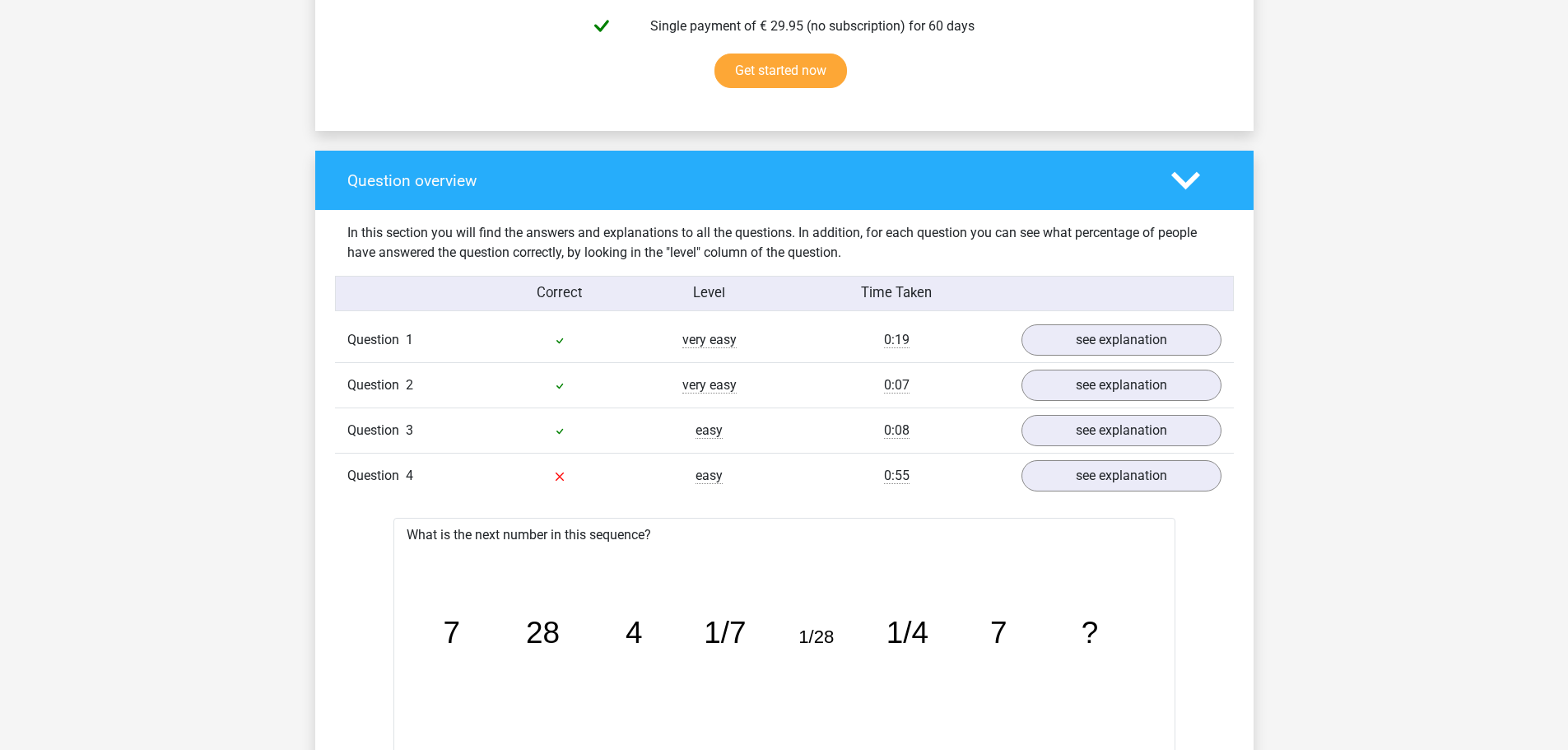
click at [457, 488] on div "Question 4 easy 0:55 see explanation" at bounding box center [784, 475] width 899 height 46
click at [380, 478] on span "Question" at bounding box center [376, 476] width 58 height 20
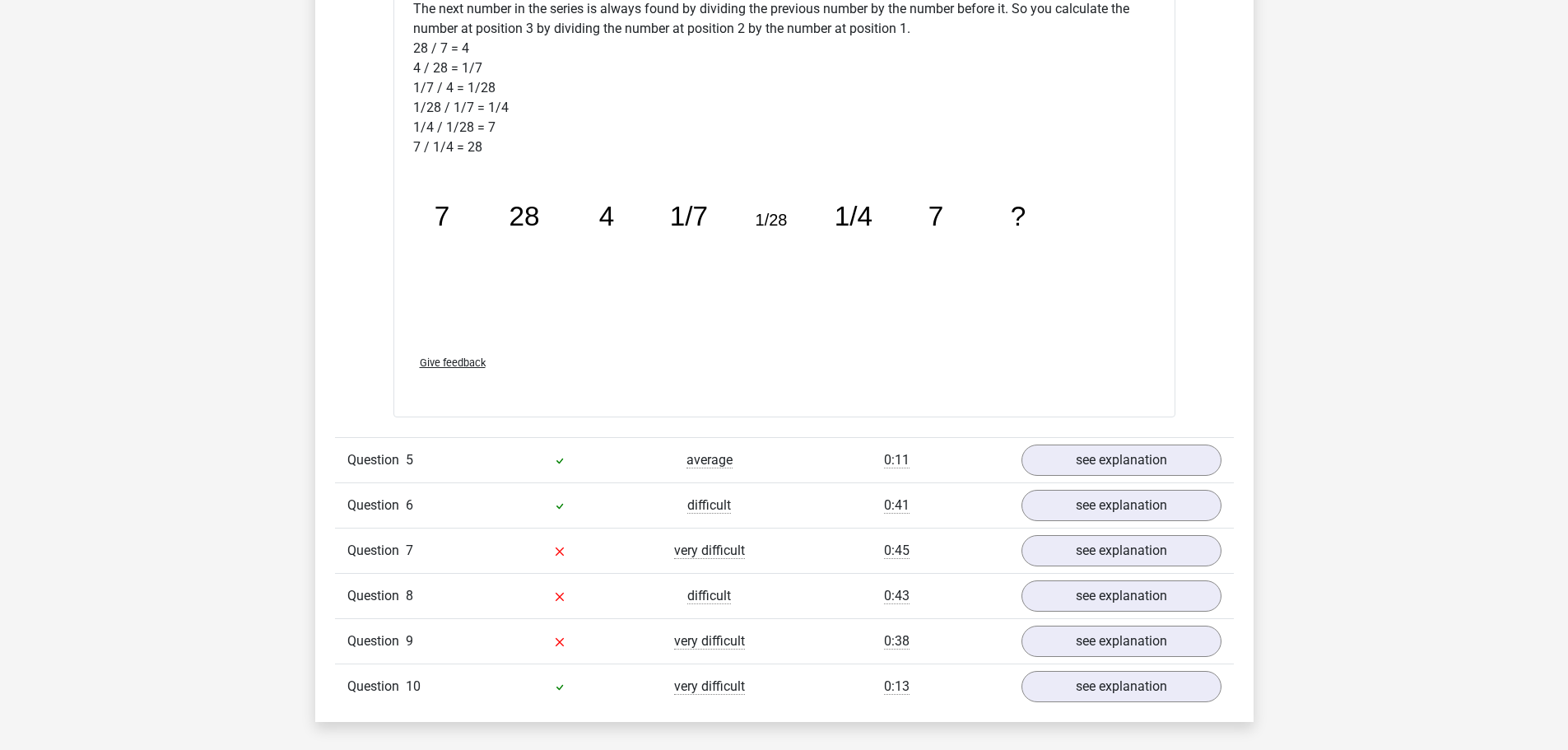
scroll to position [2223, 0]
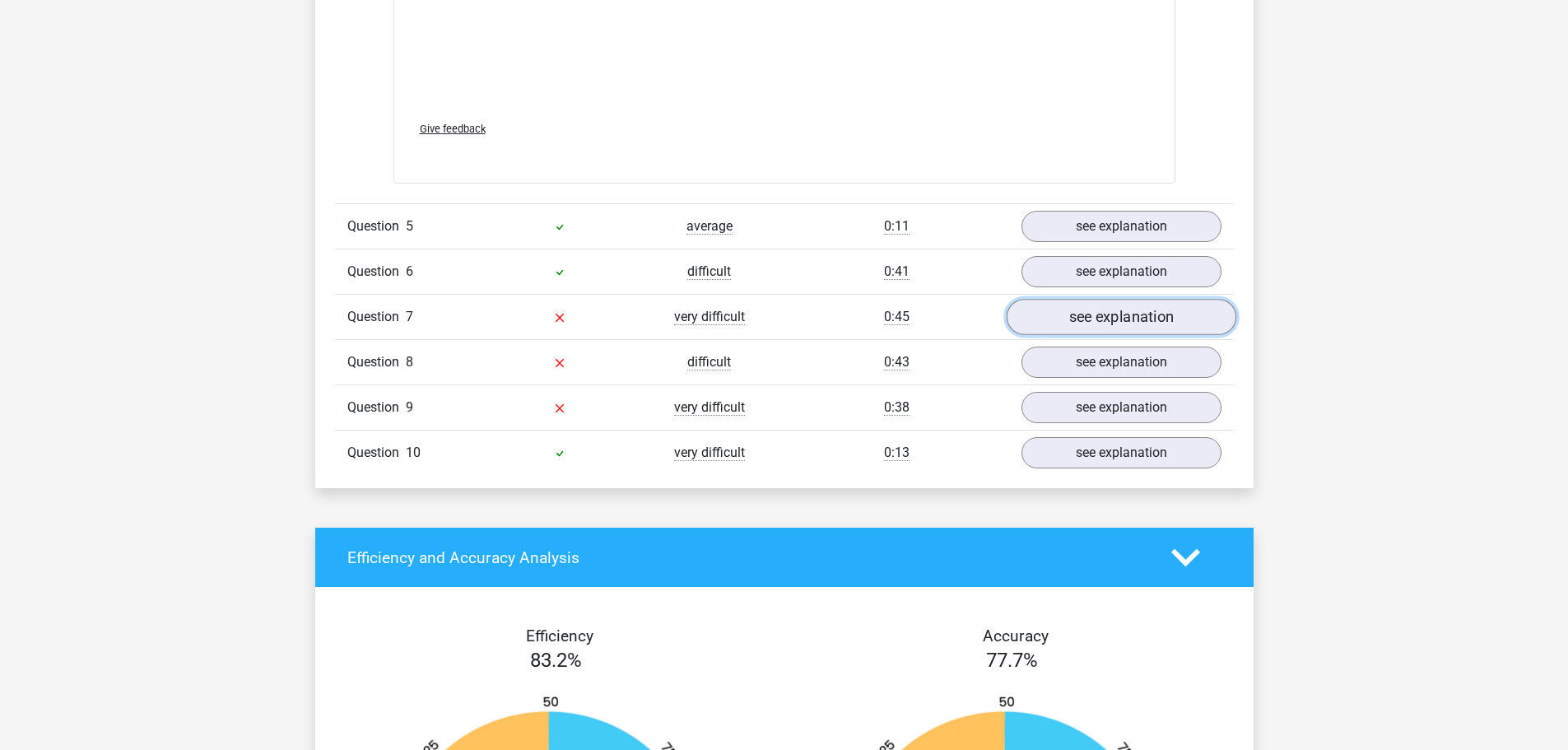
click at [1087, 315] on link "see explanation" at bounding box center [1120, 317] width 230 height 37
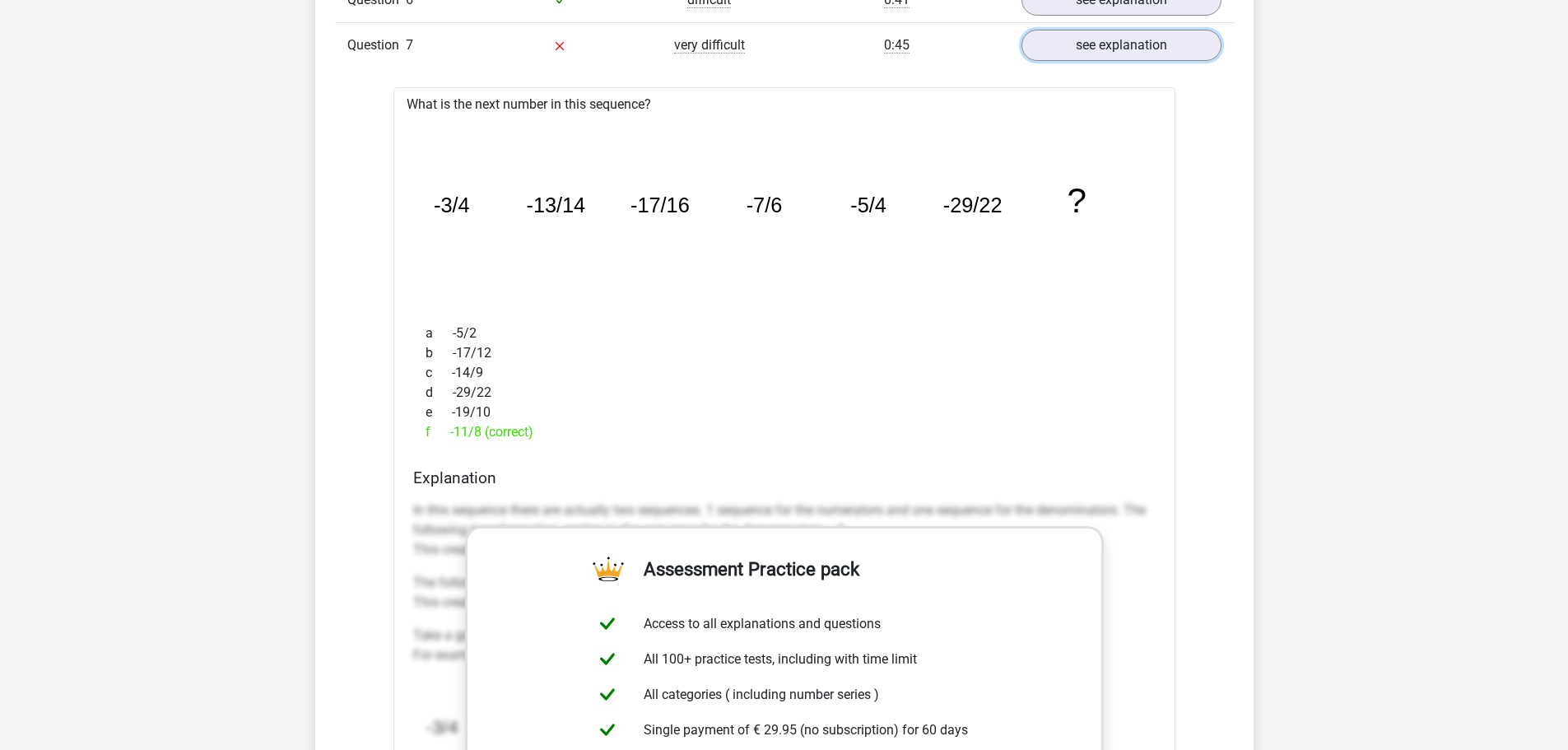
scroll to position [2470, 0]
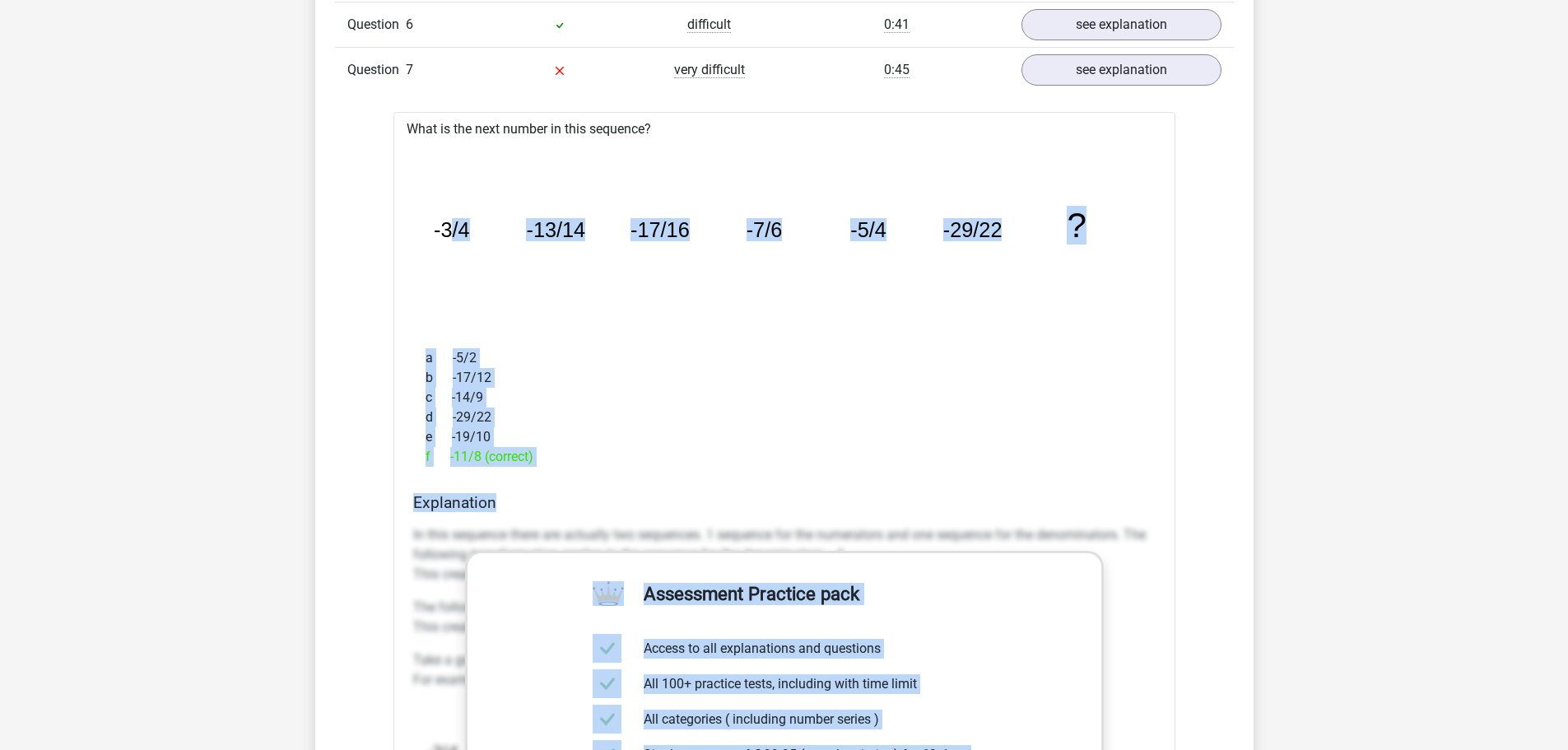
drag, startPoint x: 585, startPoint y: 491, endPoint x: 461, endPoint y: 331, distance: 202.4
click at [452, 318] on div "What is the next number in this sequence? image/svg+xml -3/4 -13/14 -17/16 -7/6…" at bounding box center [784, 600] width 782 height 977
click at [469, 346] on div "a -5/2 b -17/12 c -14/9 d -29/22 e -19/10 f -11/8 (correct)" at bounding box center [784, 407] width 742 height 132
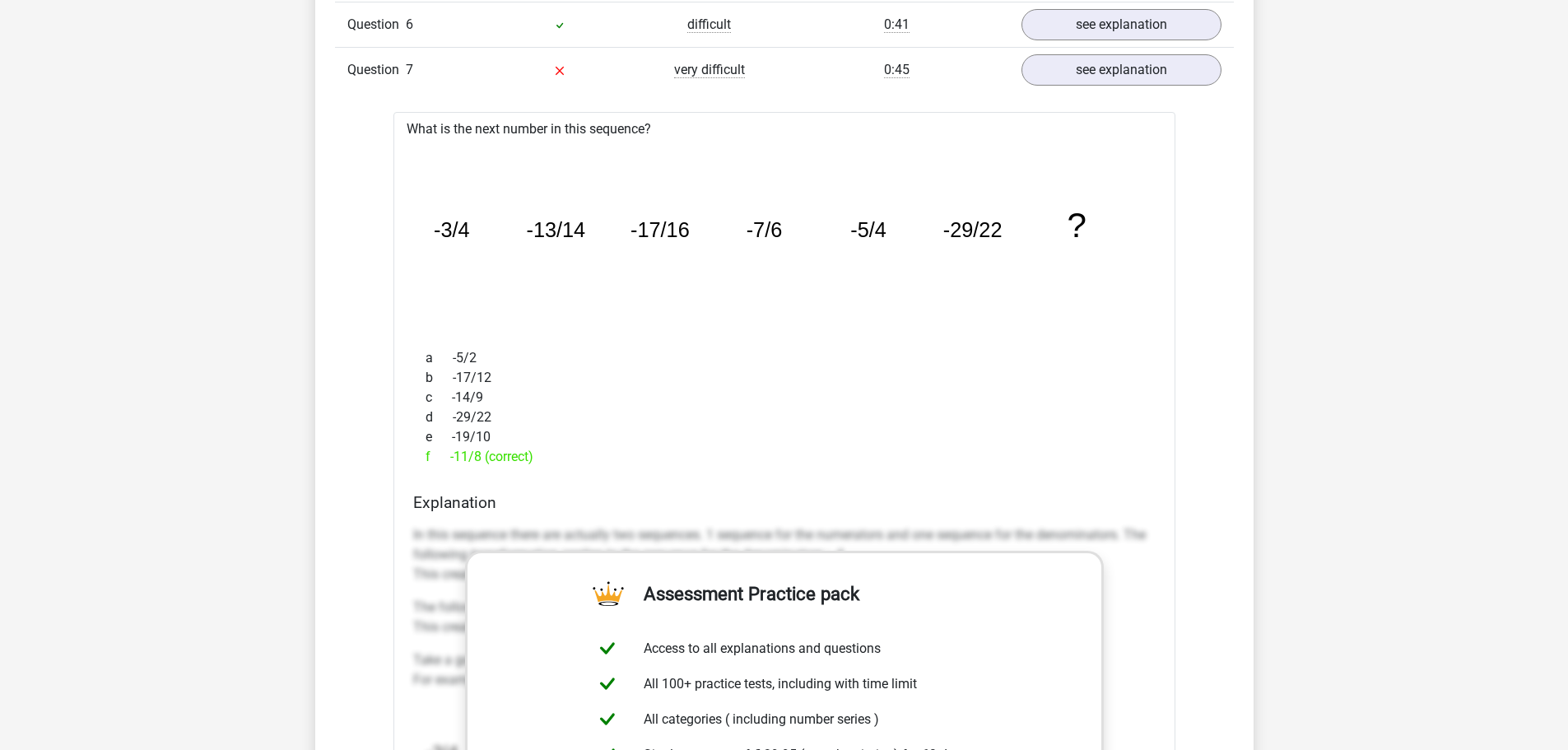
drag, startPoint x: 432, startPoint y: 233, endPoint x: 545, endPoint y: 455, distance: 249.1
click at [545, 455] on div "What is the next number in this sequence? image/svg+xml -3/4 -13/14 -17/16 -7/6…" at bounding box center [784, 600] width 782 height 977
copy div "-3/4 -13/14 -17/16 -7/6 -5/4 -29/22 ? a -5/2 b -17/12 c -14/9 d -29/22 e -19/10…"
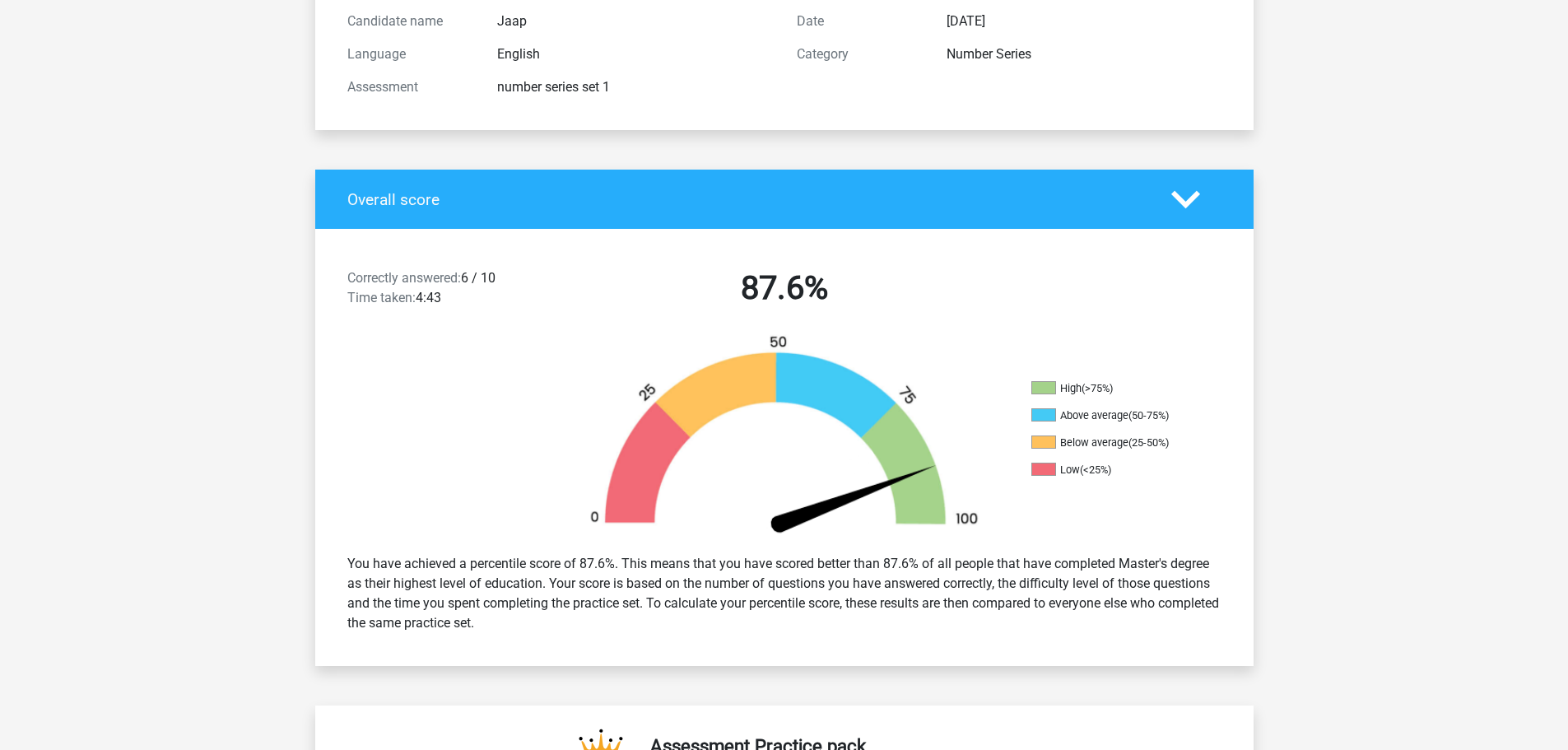
scroll to position [0, 0]
